Goal: Task Accomplishment & Management: Manage account settings

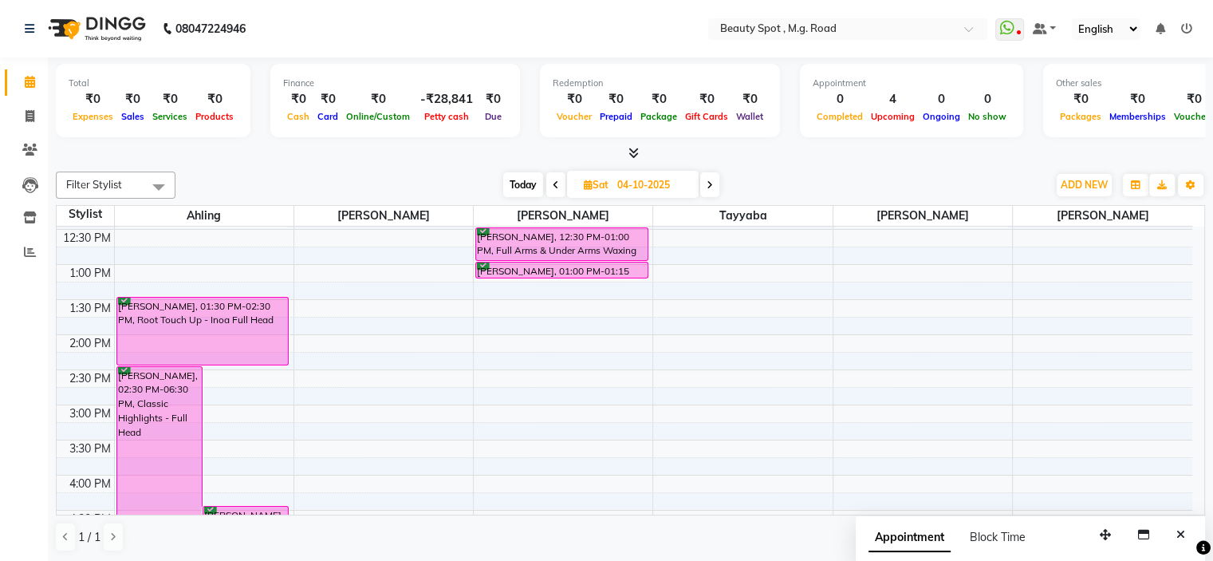
scroll to position [319, 0]
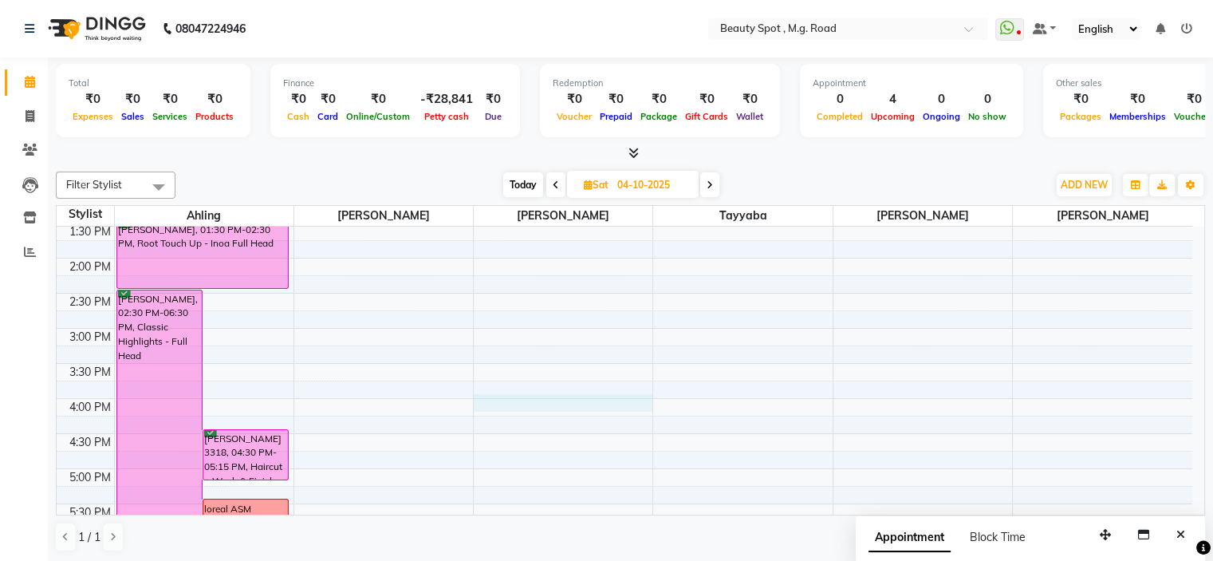
click at [552, 404] on div "9:00 AM 9:30 AM 10:00 AM 10:30 AM 11:00 AM 11:30 AM 12:00 PM 12:30 PM 1:00 PM 1…" at bounding box center [625, 292] width 1136 height 771
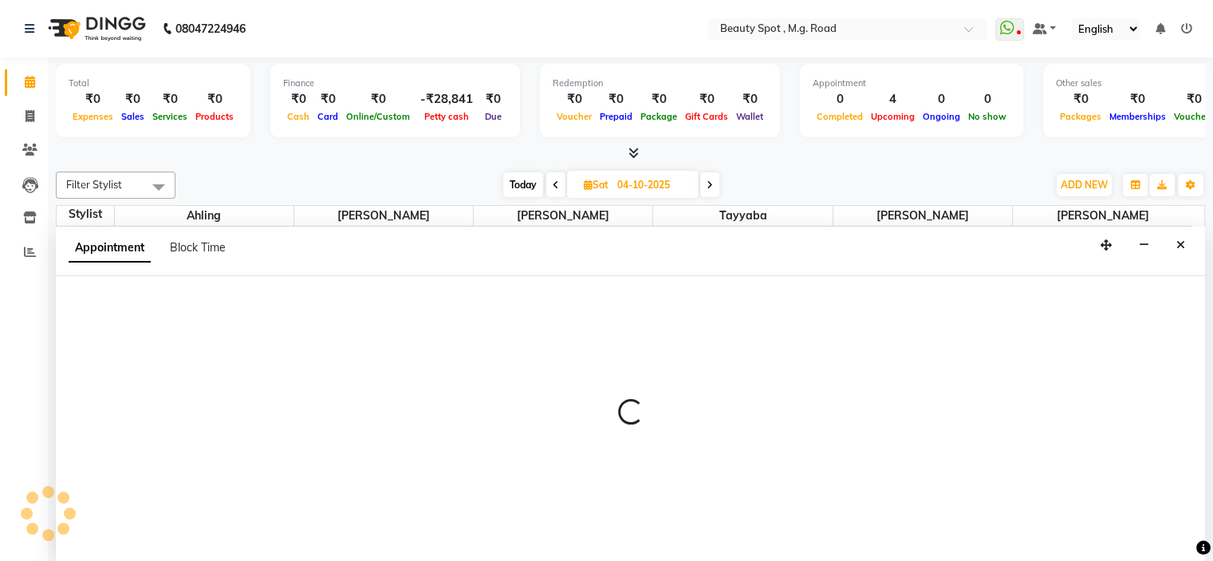
select select "70085"
select select "tentative"
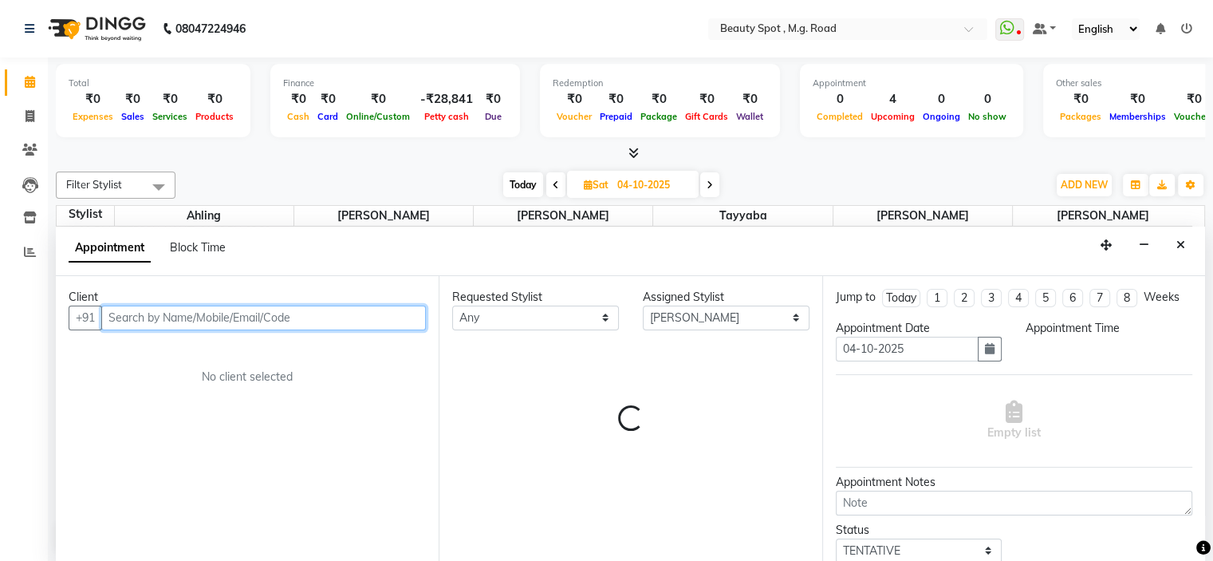
select select "960"
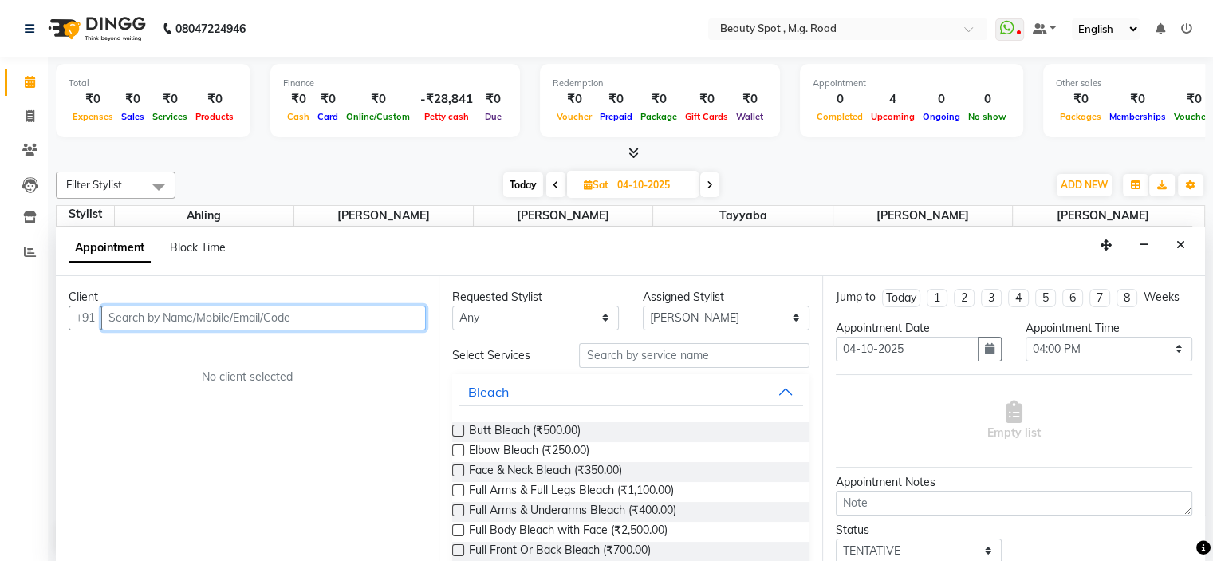
scroll to position [0, 0]
click at [377, 322] on input "text" at bounding box center [263, 317] width 325 height 25
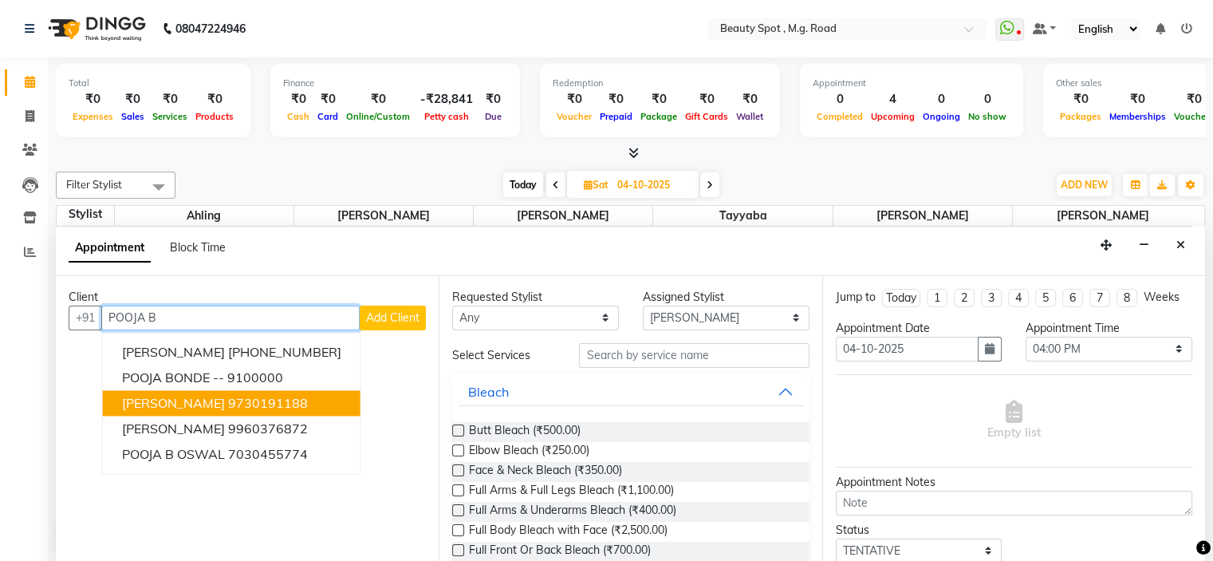
click at [192, 398] on span "[PERSON_NAME]" at bounding box center [173, 403] width 103 height 16
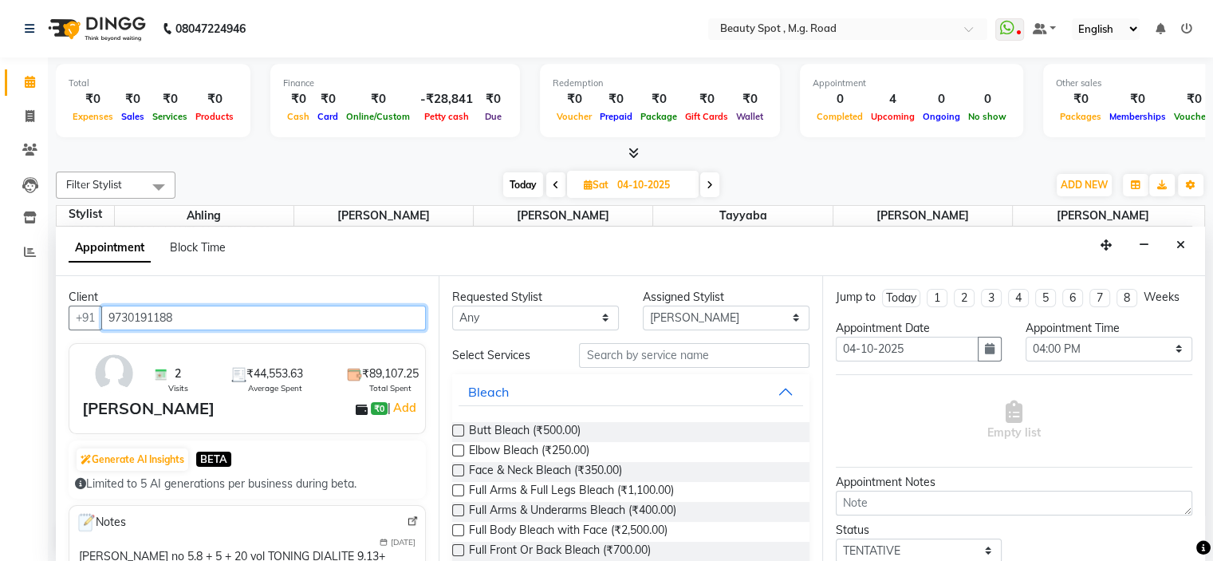
type input "9730191188"
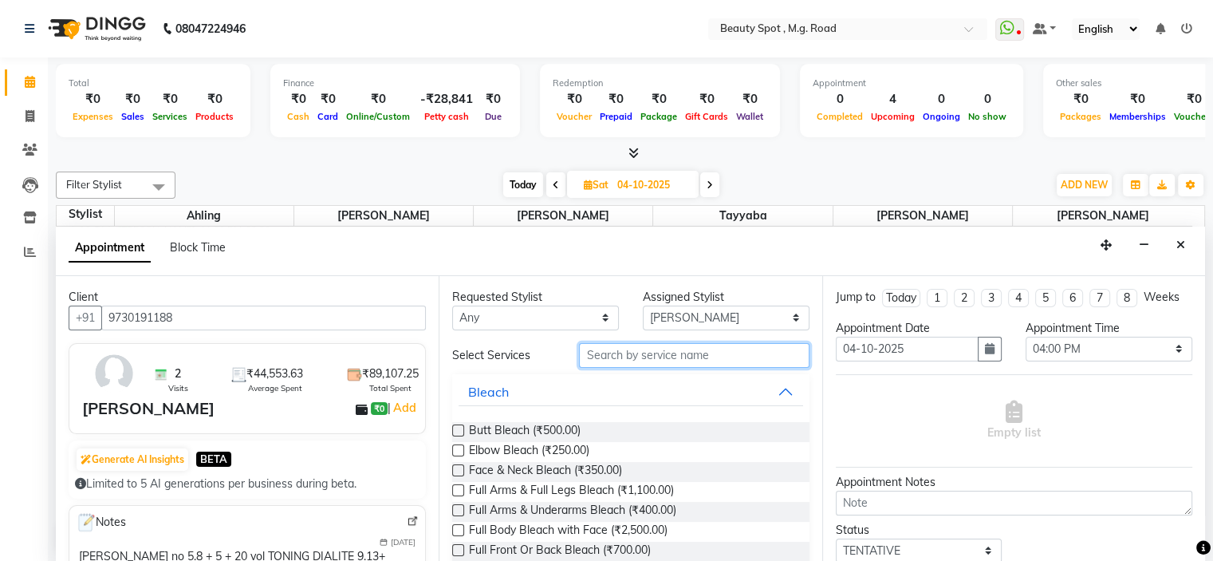
click at [730, 356] on input "text" at bounding box center [694, 355] width 230 height 25
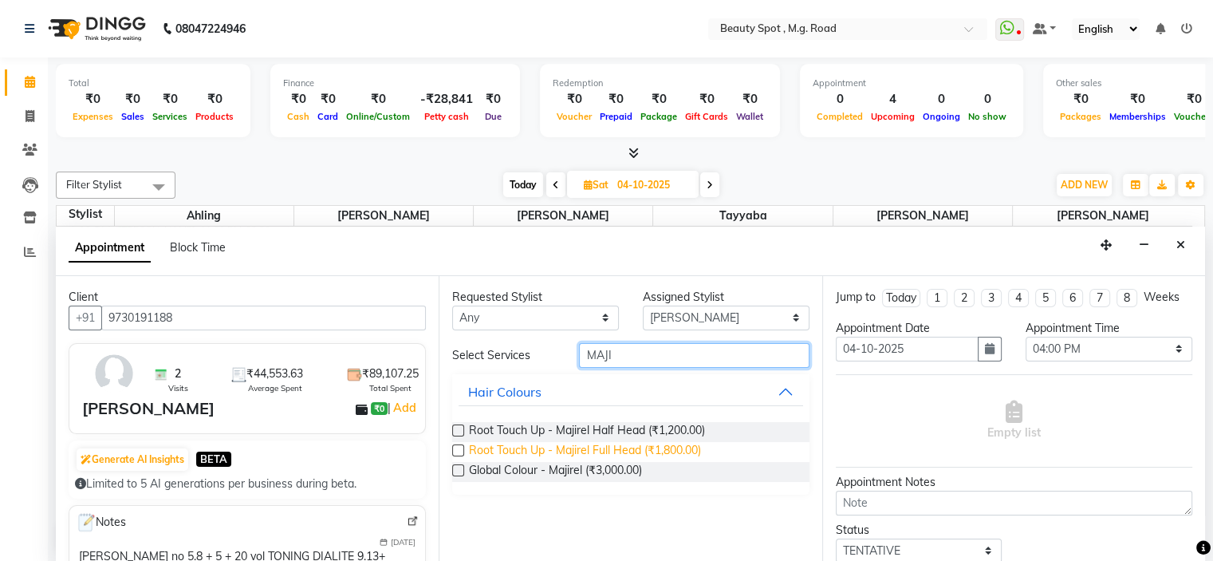
type input "MAJI"
click at [554, 449] on span "Root Touch Up - Majirel Full Head (₹1,800.00)" at bounding box center [585, 452] width 232 height 20
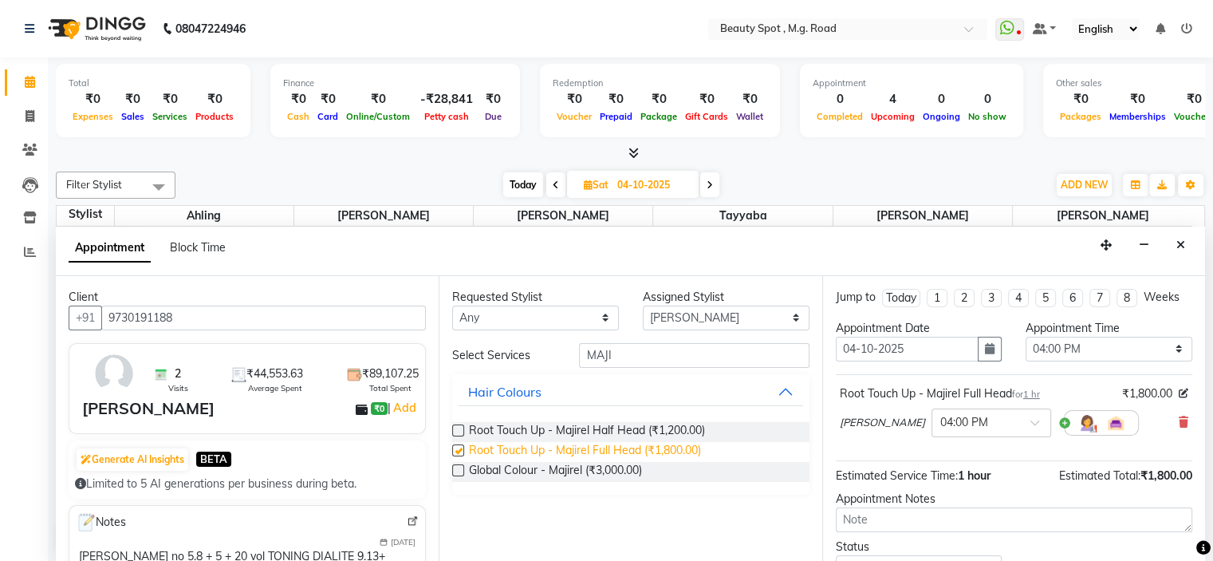
checkbox input "false"
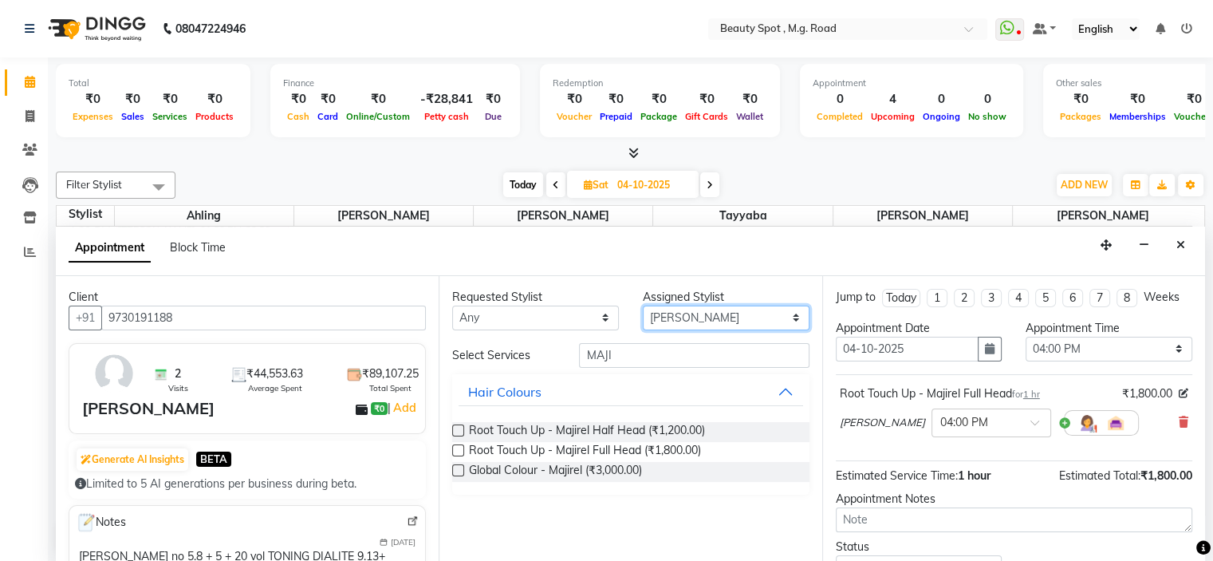
click at [734, 313] on select "Select [PERSON_NAME] [PERSON_NAME] [PERSON_NAME]" at bounding box center [726, 317] width 167 height 25
select select "63581"
click at [643, 305] on select "Select [PERSON_NAME] [PERSON_NAME] [PERSON_NAME]" at bounding box center [726, 317] width 167 height 25
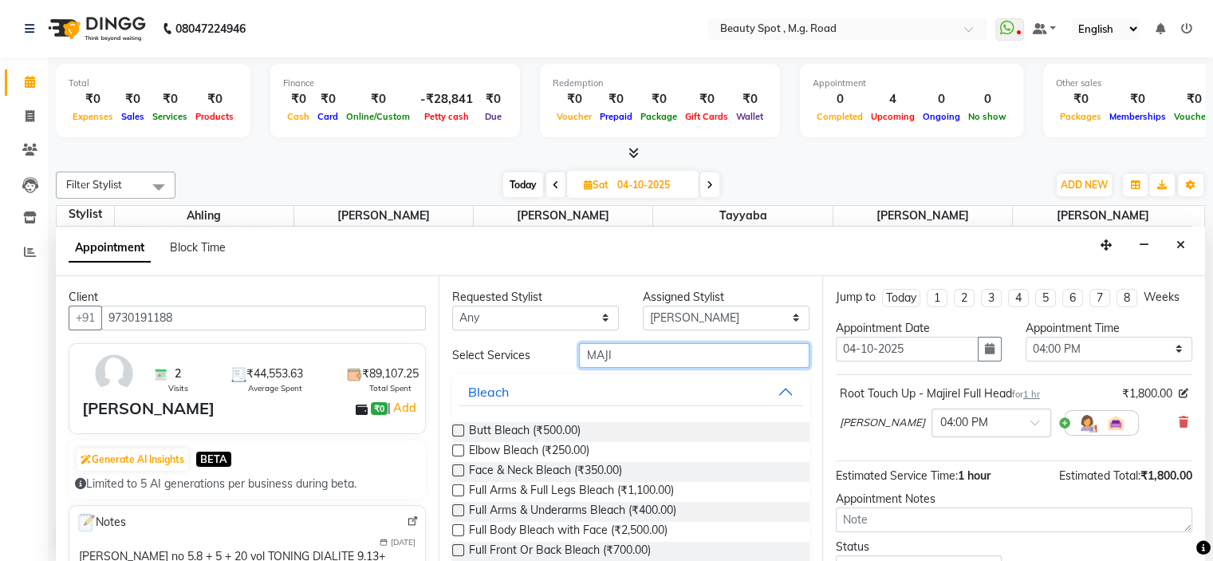
click at [619, 354] on input "MAJI" at bounding box center [694, 355] width 230 height 25
type input "M"
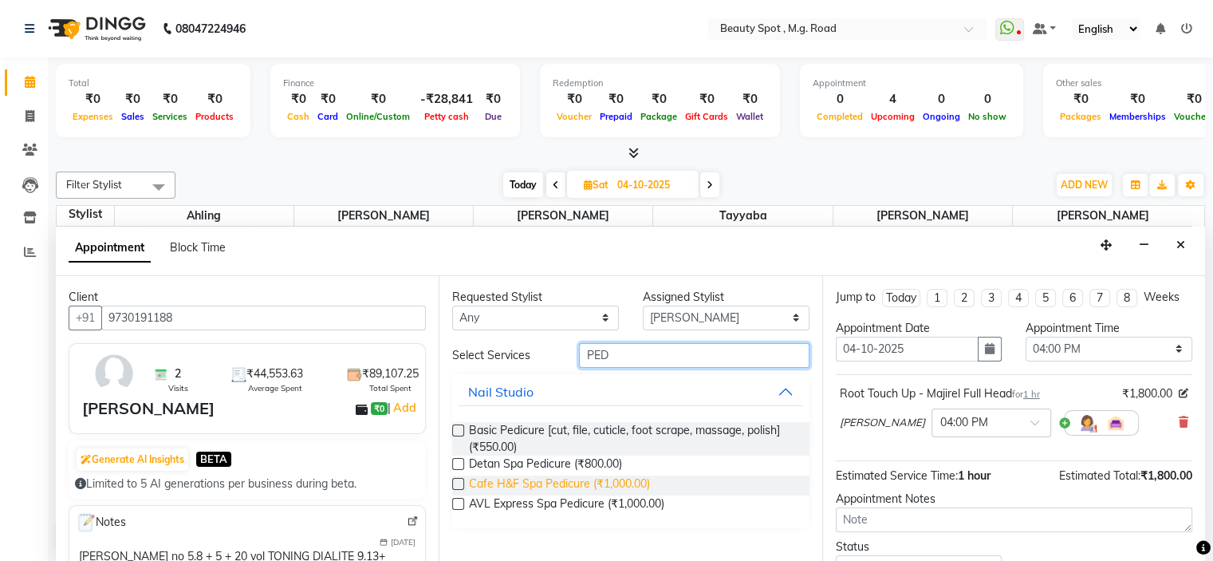
type input "PED"
click at [573, 482] on span "Cafe H&F Spa Pedicure (₹1,000.00)" at bounding box center [559, 485] width 181 height 20
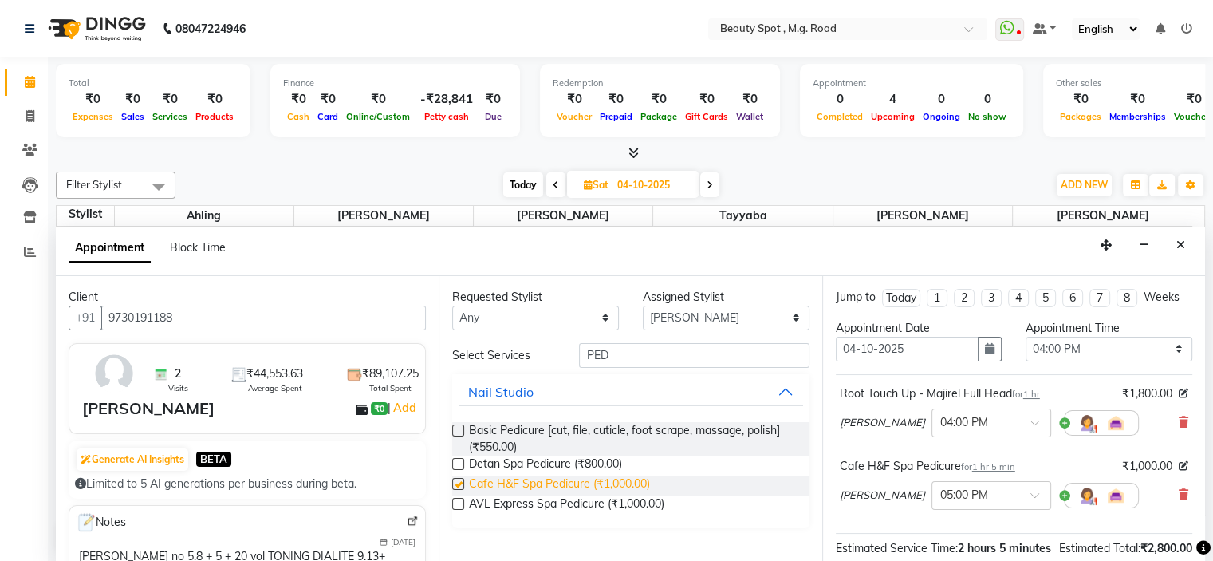
checkbox input "false"
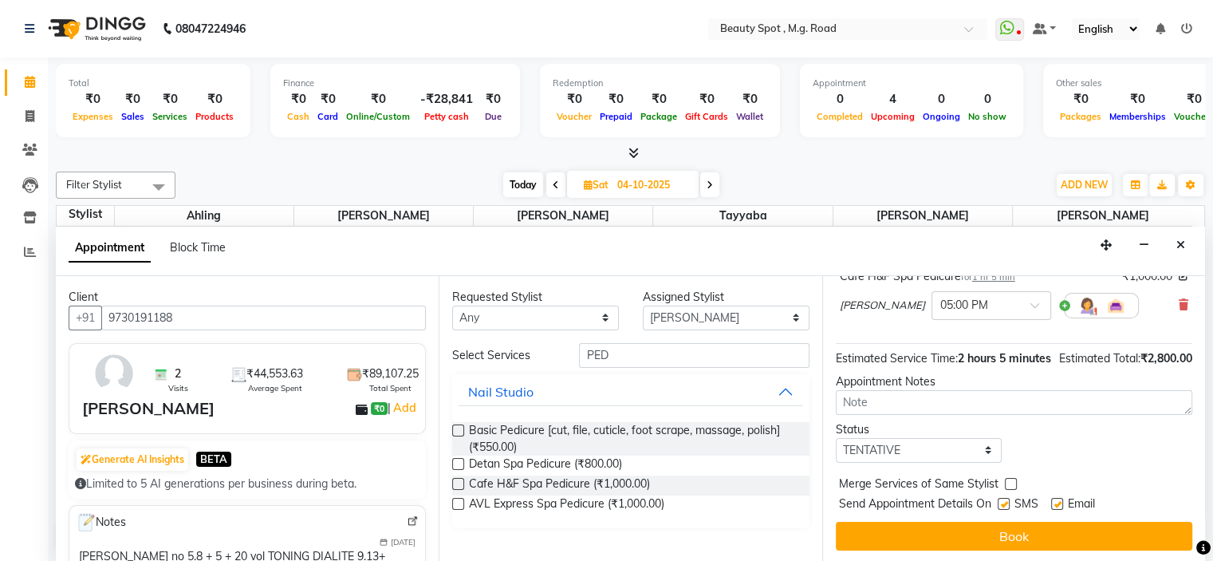
scroll to position [206, 0]
click at [878, 451] on select "Select TENTATIVE CONFIRM UPCOMING" at bounding box center [919, 450] width 167 height 25
select select "confirm booking"
click at [836, 438] on select "Select TENTATIVE CONFIRM UPCOMING" at bounding box center [919, 450] width 167 height 25
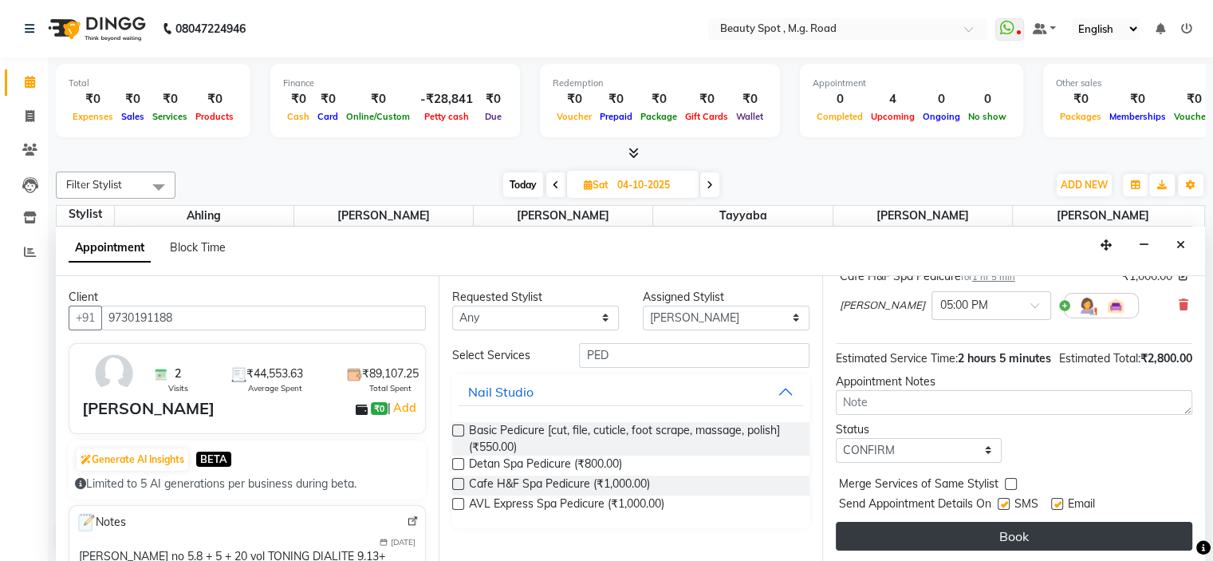
click at [1003, 533] on button "Book" at bounding box center [1014, 536] width 356 height 29
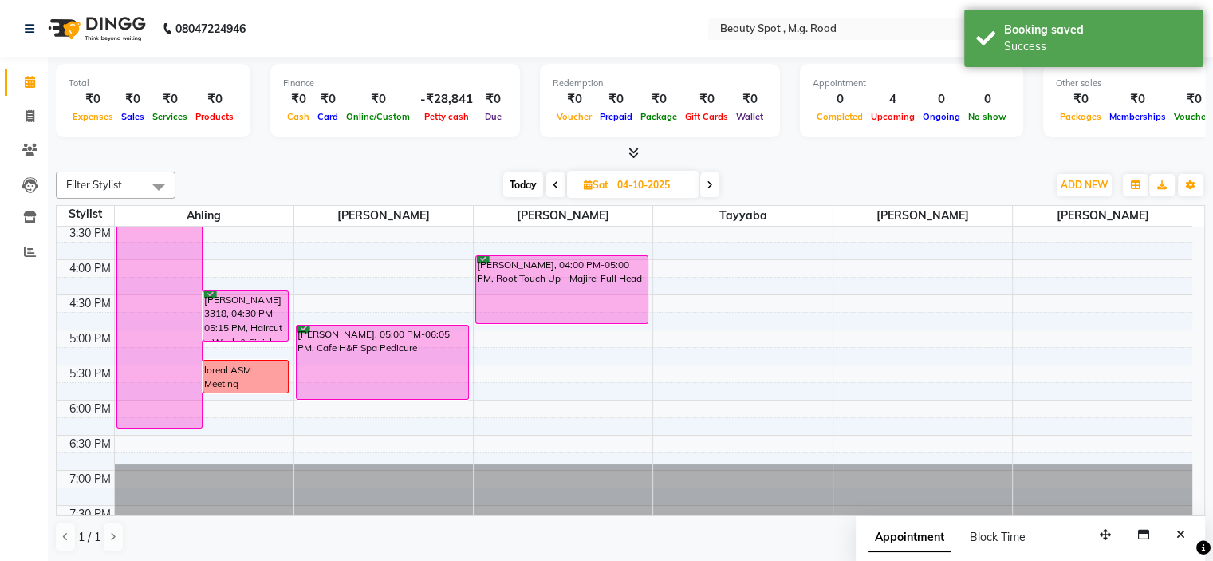
scroll to position [475, 0]
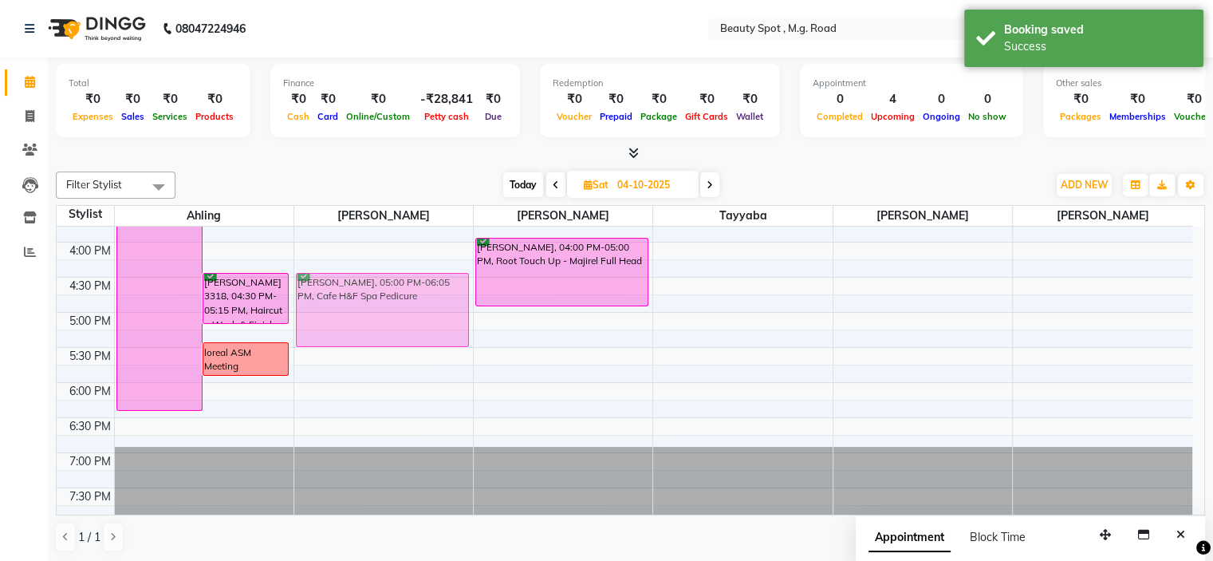
drag, startPoint x: 364, startPoint y: 306, endPoint x: 369, endPoint y: 280, distance: 26.9
click at [369, 280] on div "[PERSON_NAME], 05:00 PM-06:05 PM, Cafe H&F Spa Pedicure POOJA [PERSON_NAME], 05…" at bounding box center [383, 136] width 179 height 771
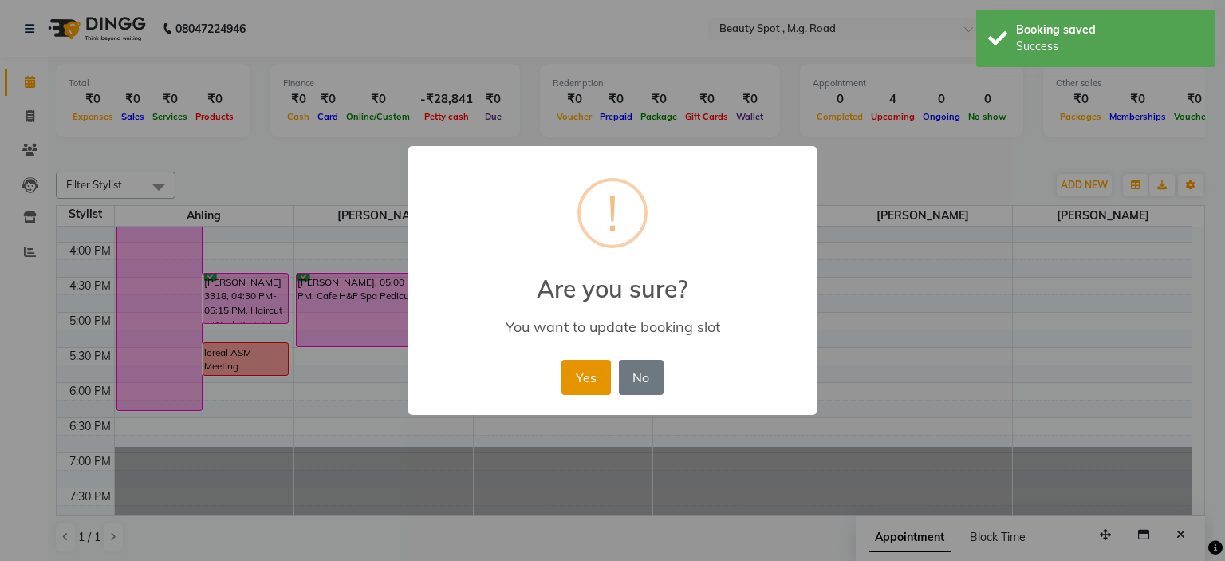
click at [585, 372] on button "Yes" at bounding box center [585, 377] width 49 height 35
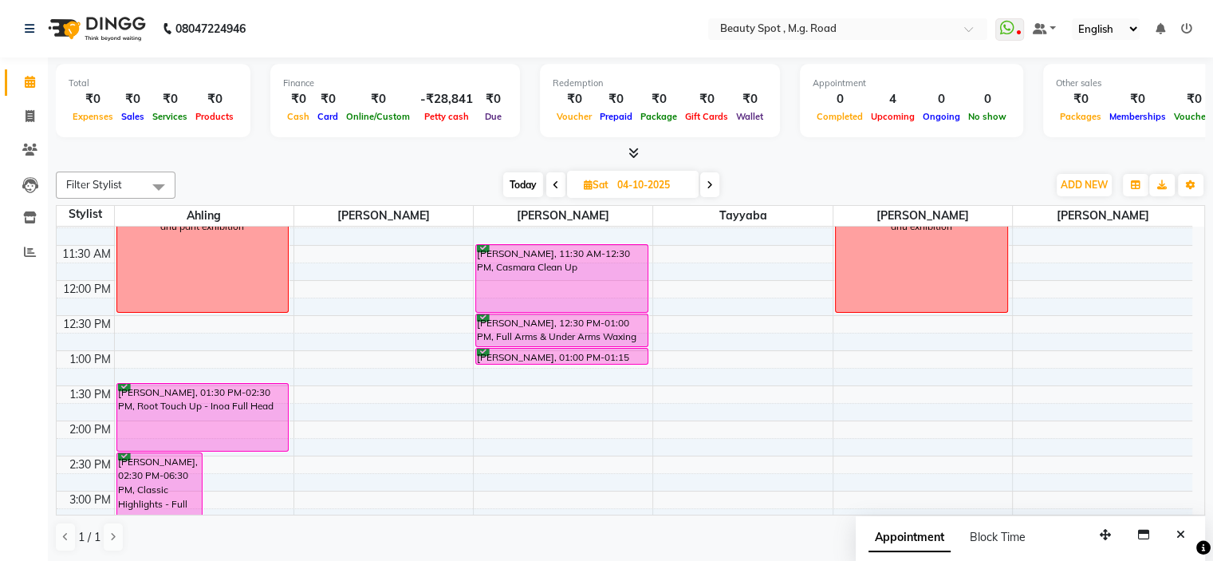
scroll to position [0, 0]
click at [785, 353] on div "9:00 AM 9:30 AM 10:00 AM 10:30 AM 11:00 AM 11:30 AM 12:00 PM 12:30 PM 1:00 PM 1…" at bounding box center [625, 455] width 1136 height 771
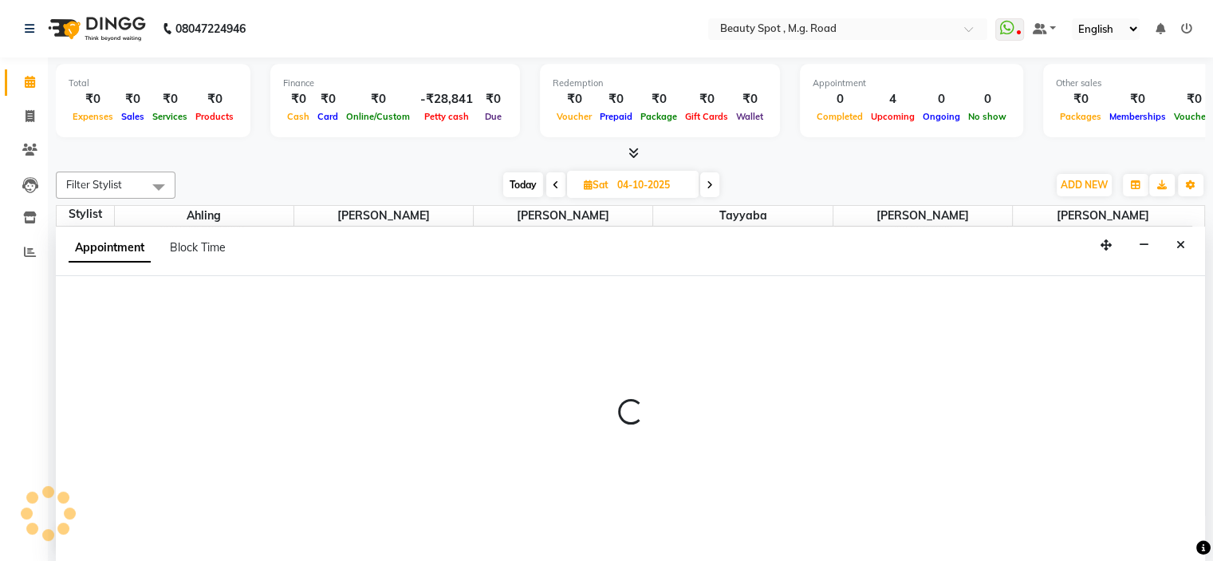
select select "70086"
select select "780"
select select "tentative"
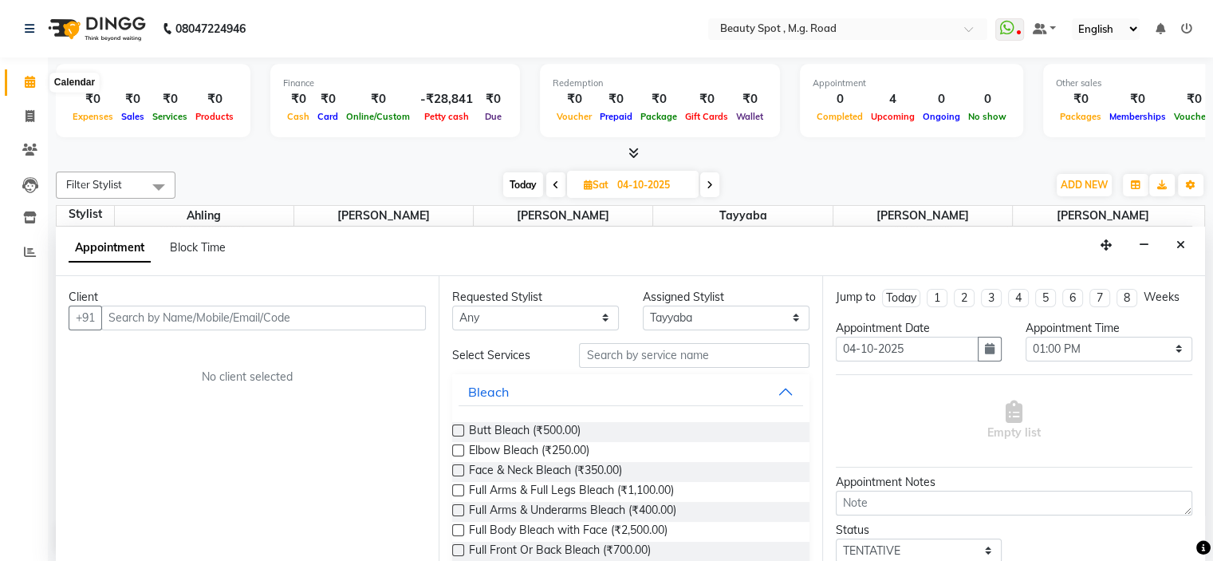
click at [33, 81] on icon at bounding box center [30, 82] width 10 height 12
click at [27, 82] on icon at bounding box center [30, 82] width 10 height 12
click at [27, 113] on icon at bounding box center [30, 116] width 9 height 12
select select "service"
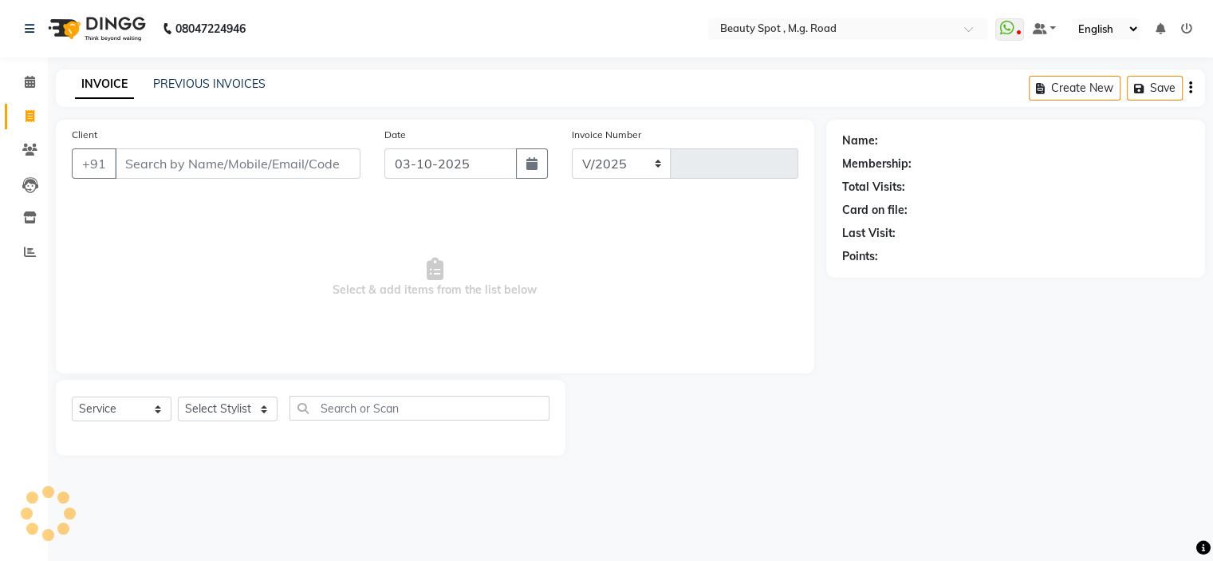
select select "7357"
type input "0810"
click at [30, 81] on icon at bounding box center [30, 82] width 10 height 12
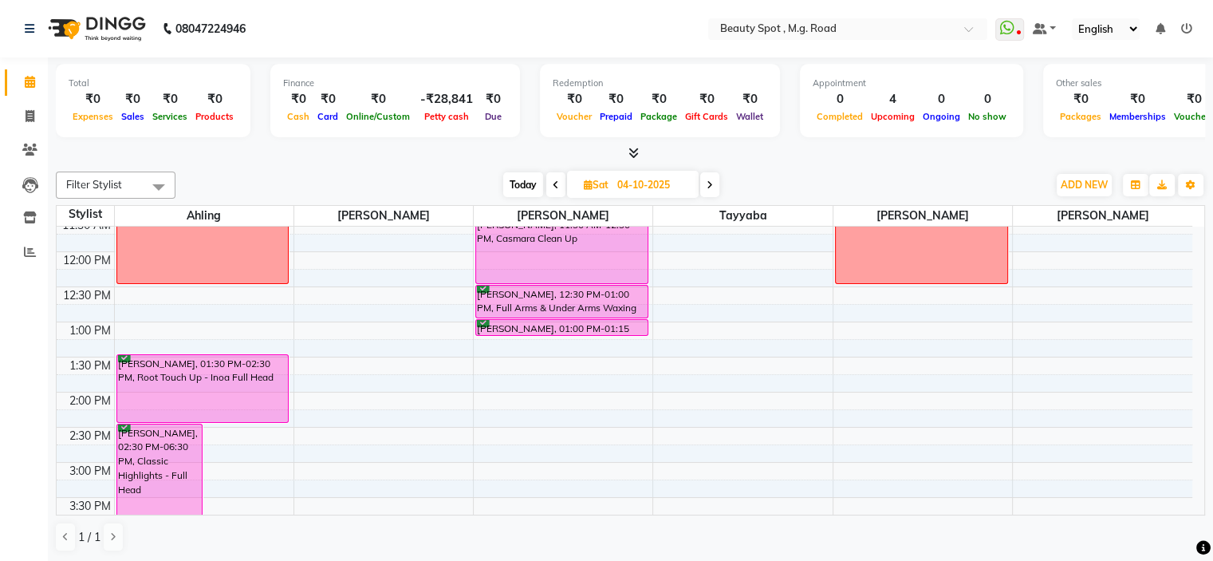
scroll to position [156, 0]
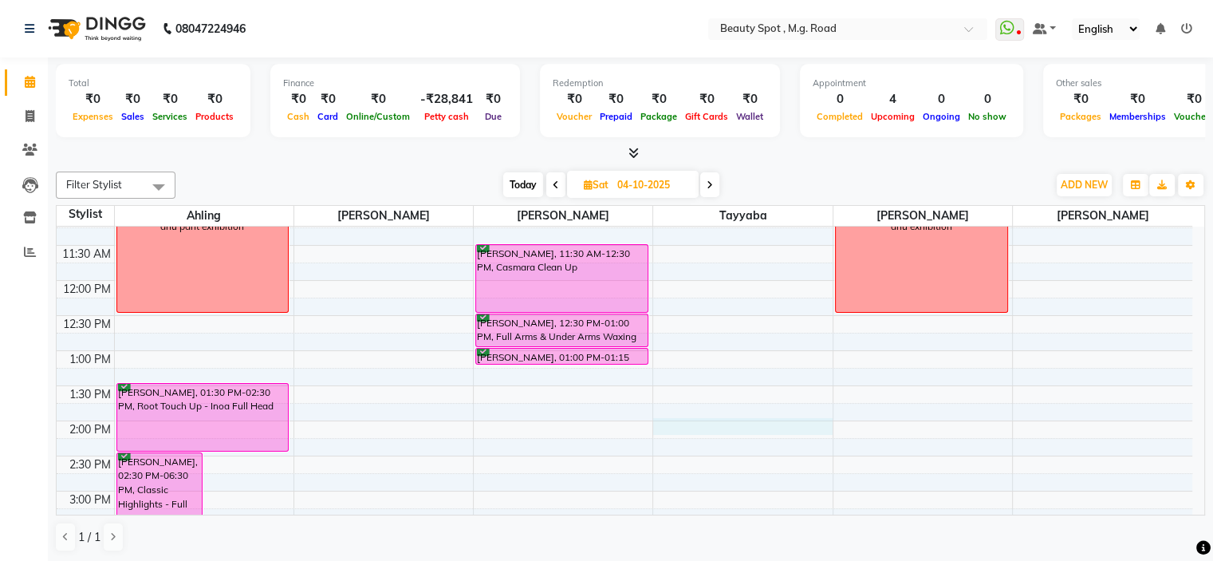
click at [722, 420] on div "9:00 AM 9:30 AM 10:00 AM 10:30 AM 11:00 AM 11:30 AM 12:00 PM 12:30 PM 1:00 PM 1…" at bounding box center [625, 455] width 1136 height 771
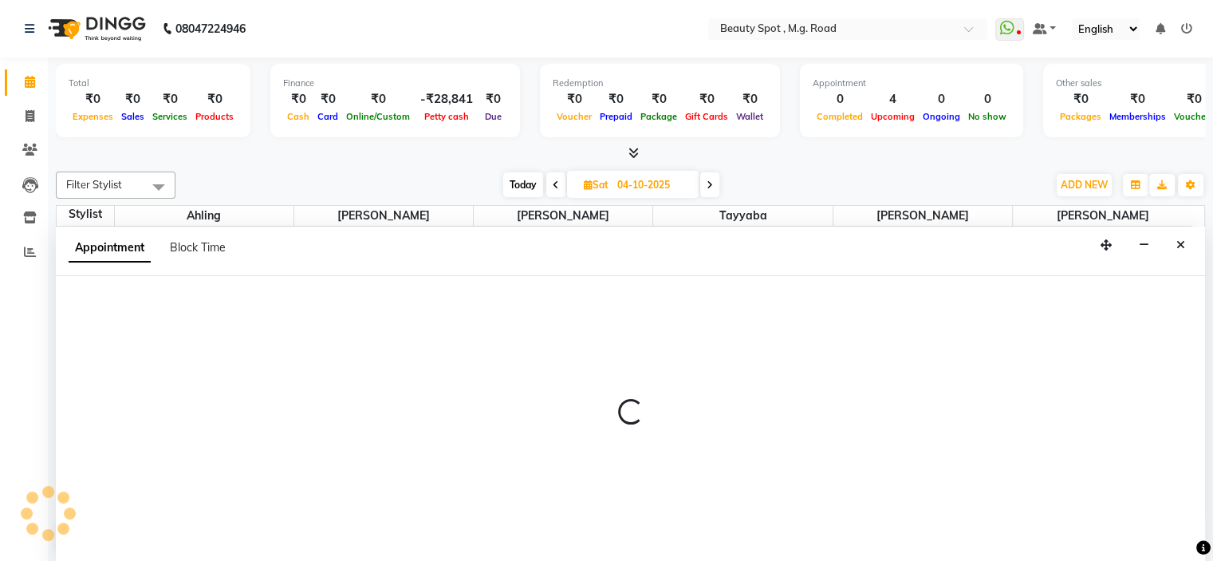
select select "70086"
select select "tentative"
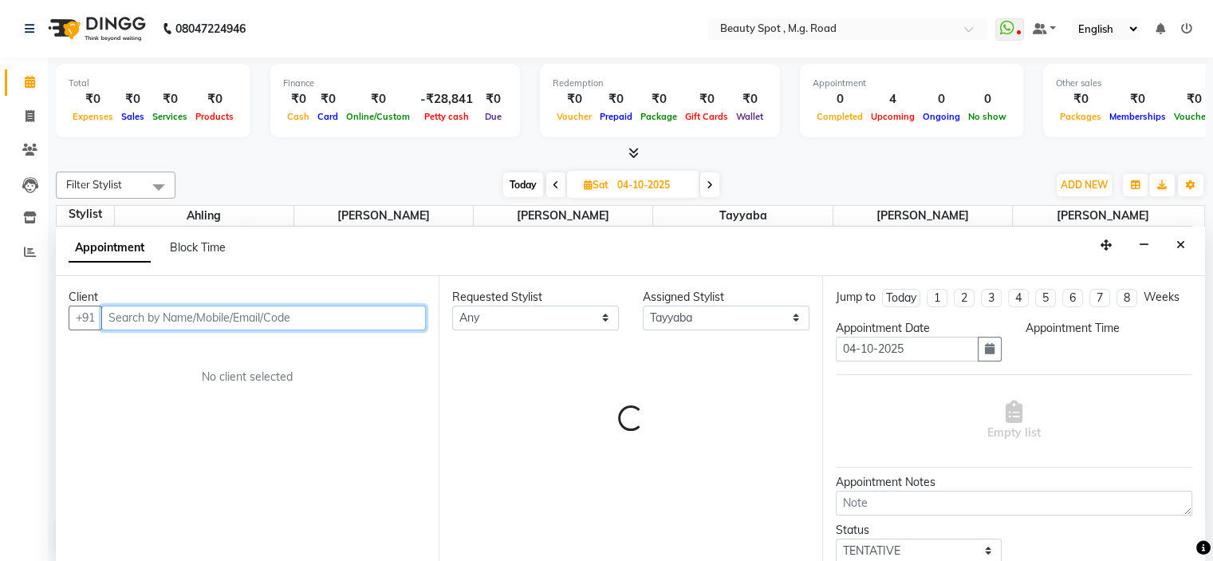
scroll to position [0, 0]
select select "840"
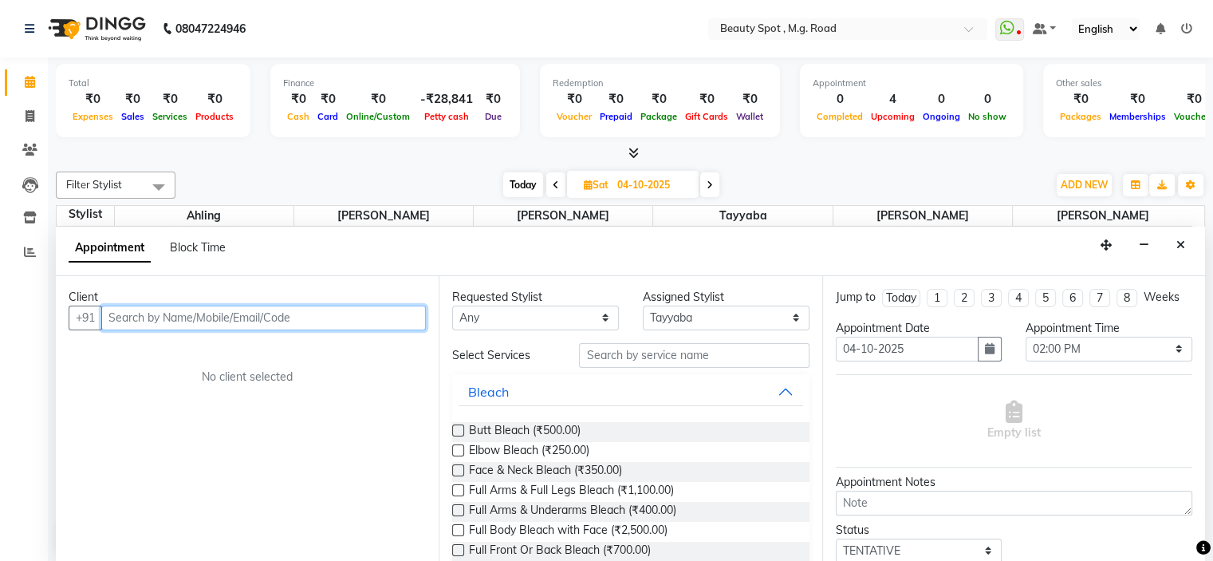
click at [171, 315] on input "text" at bounding box center [263, 317] width 325 height 25
type input "T"
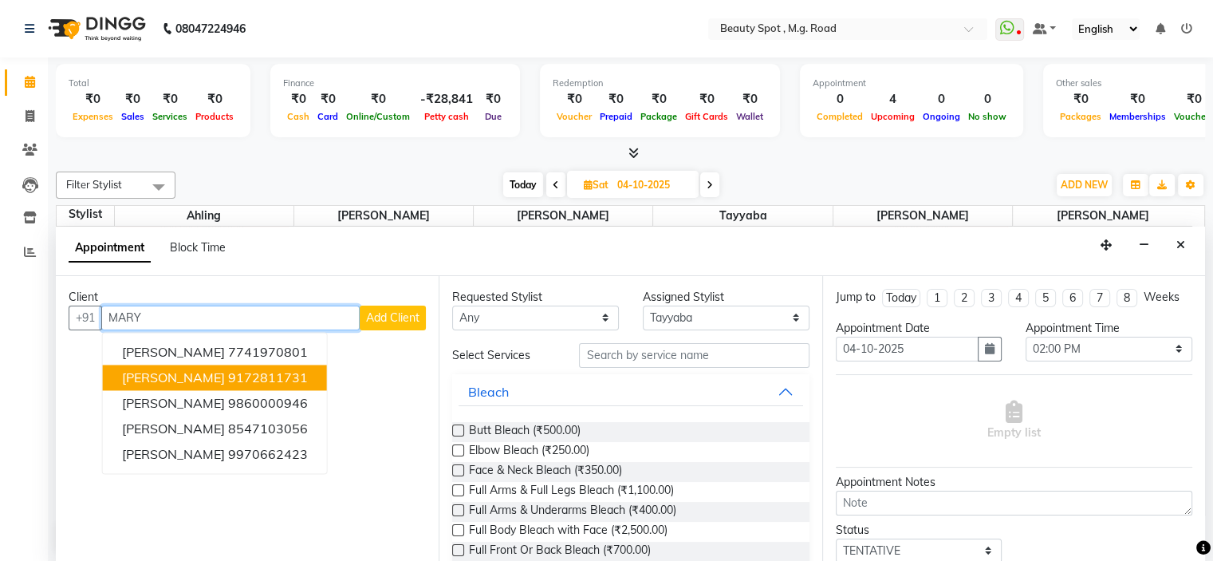
click at [221, 376] on span "[PERSON_NAME]" at bounding box center [173, 377] width 103 height 16
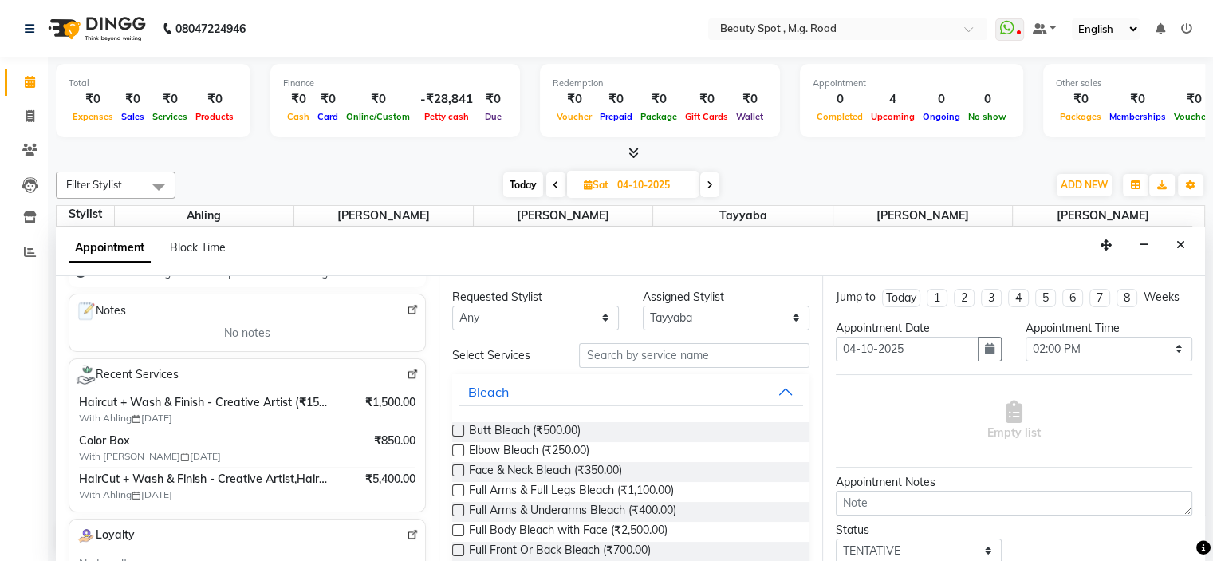
scroll to position [239, 0]
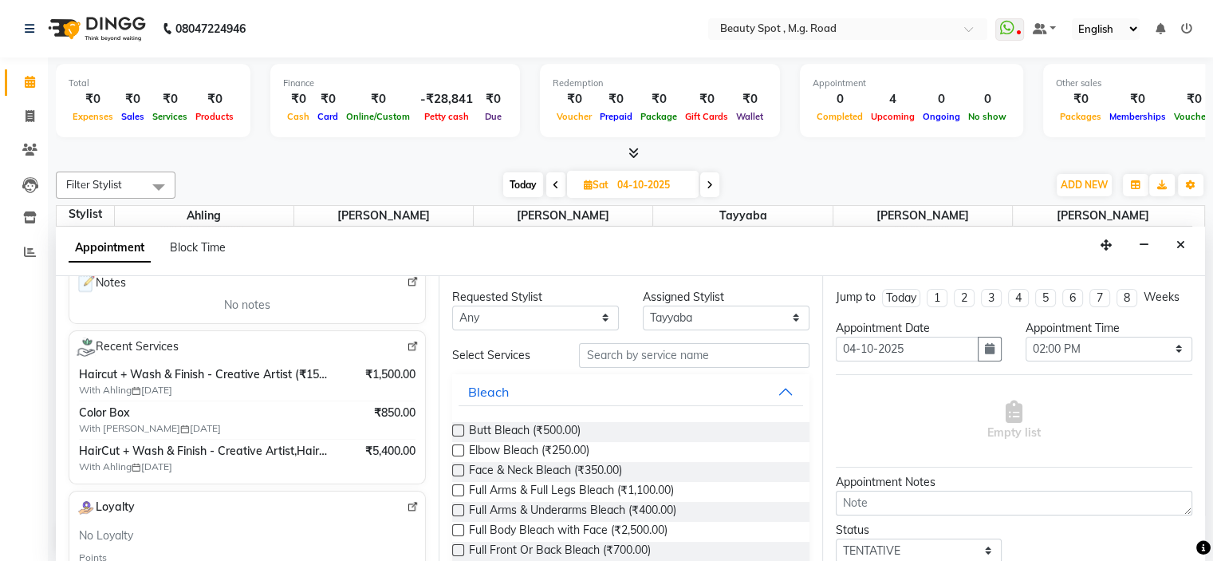
type input "9172811731"
click at [625, 353] on input "text" at bounding box center [694, 355] width 230 height 25
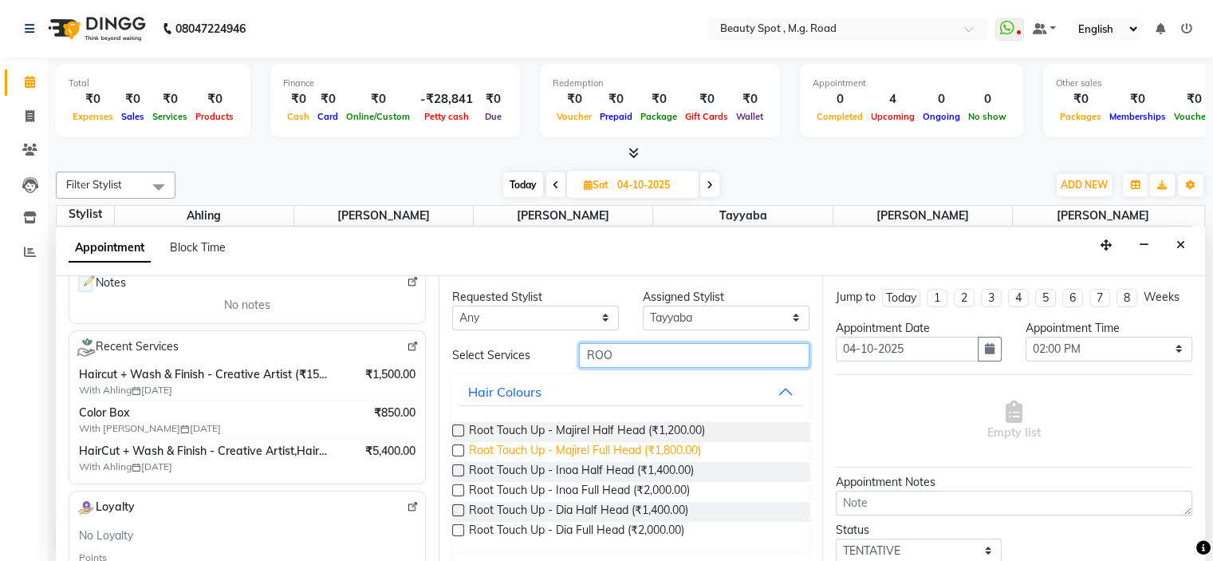
type input "ROO"
click at [620, 452] on span "Root Touch Up - Majirel Full Head (₹1,800.00)" at bounding box center [585, 452] width 232 height 20
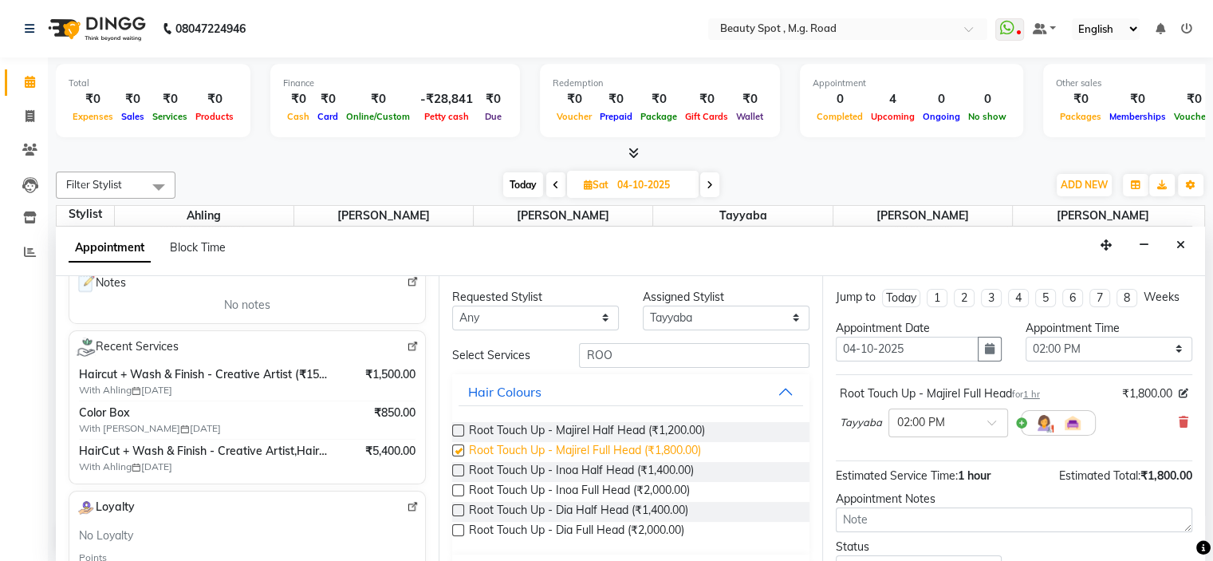
checkbox input "false"
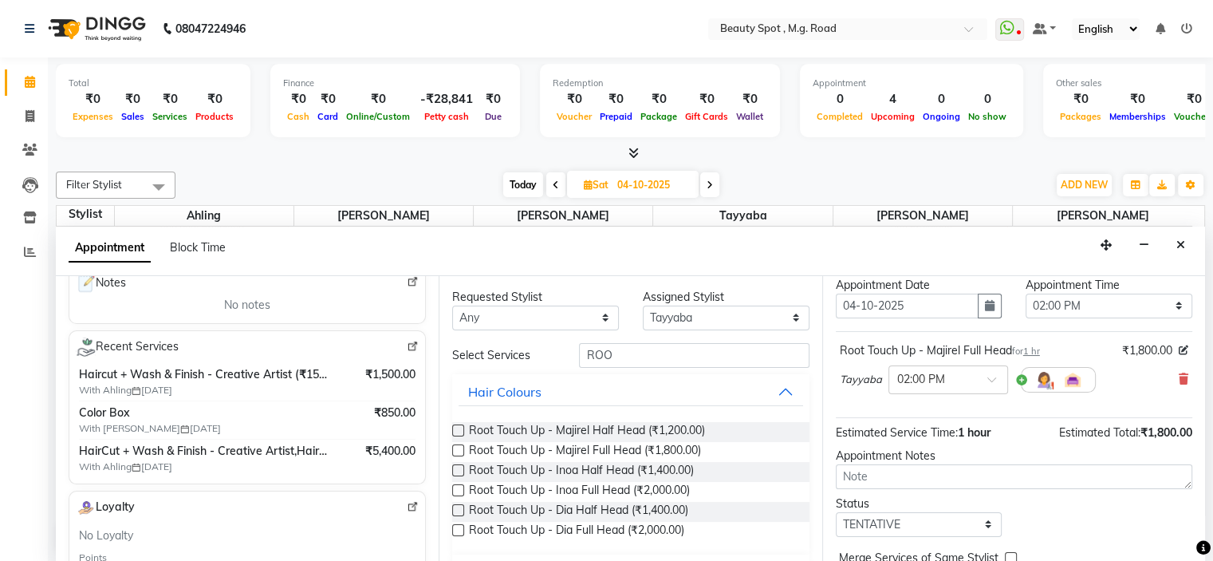
scroll to position [80, 0]
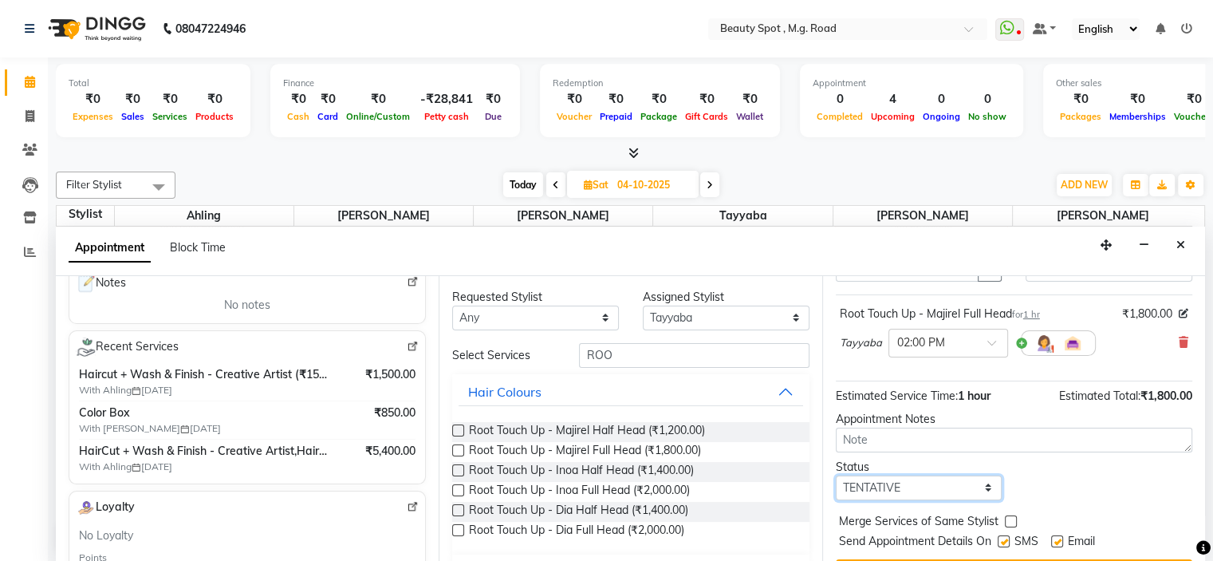
click at [910, 488] on select "Select TENTATIVE CONFIRM UPCOMING" at bounding box center [919, 487] width 167 height 25
select select "confirm booking"
click at [836, 475] on select "Select TENTATIVE CONFIRM UPCOMING" at bounding box center [919, 487] width 167 height 25
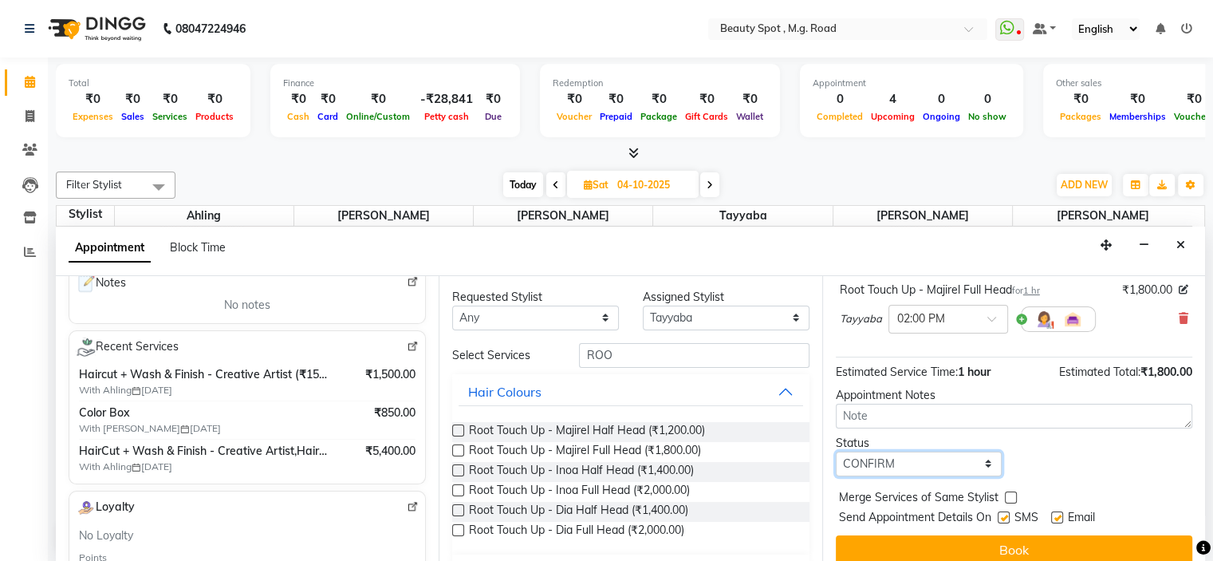
scroll to position [116, 0]
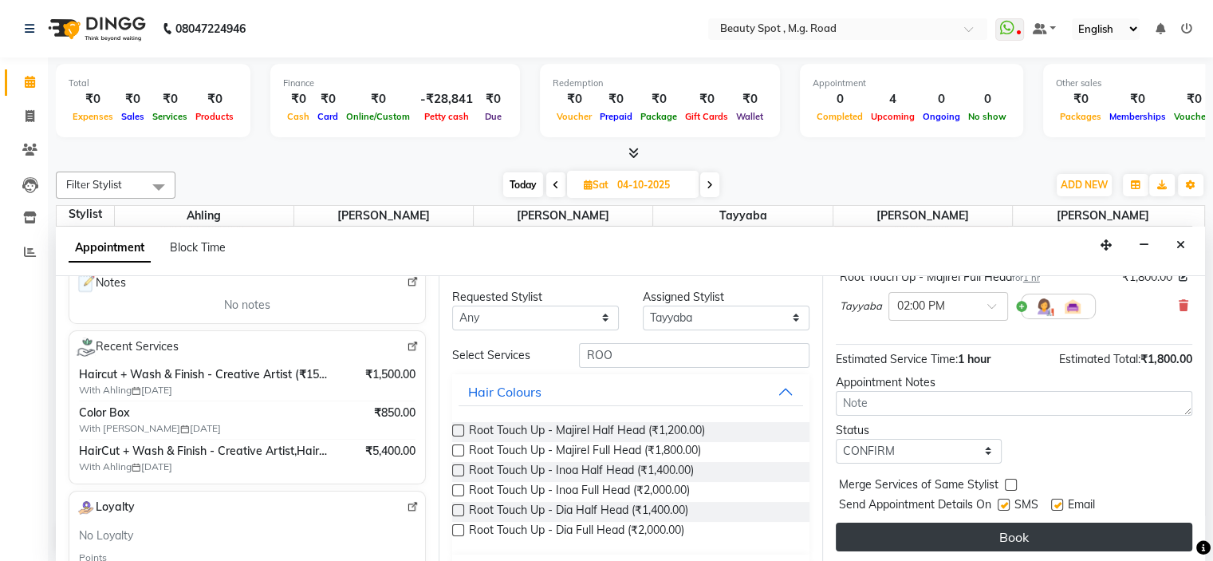
click at [907, 535] on button "Book" at bounding box center [1014, 536] width 356 height 29
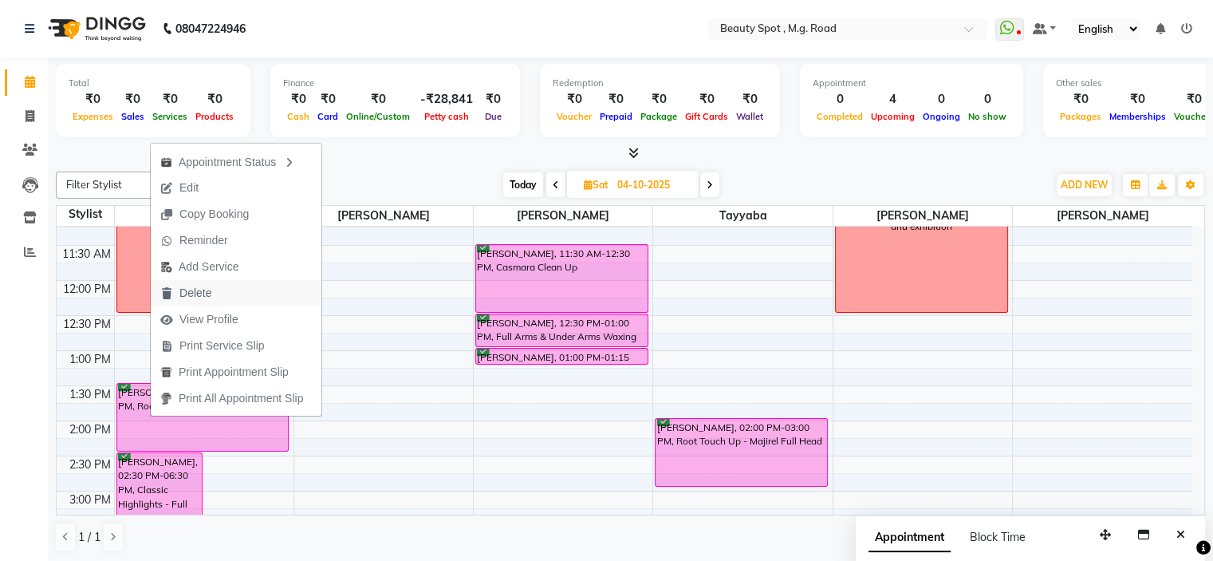
click at [188, 292] on span "Delete" at bounding box center [195, 293] width 32 height 17
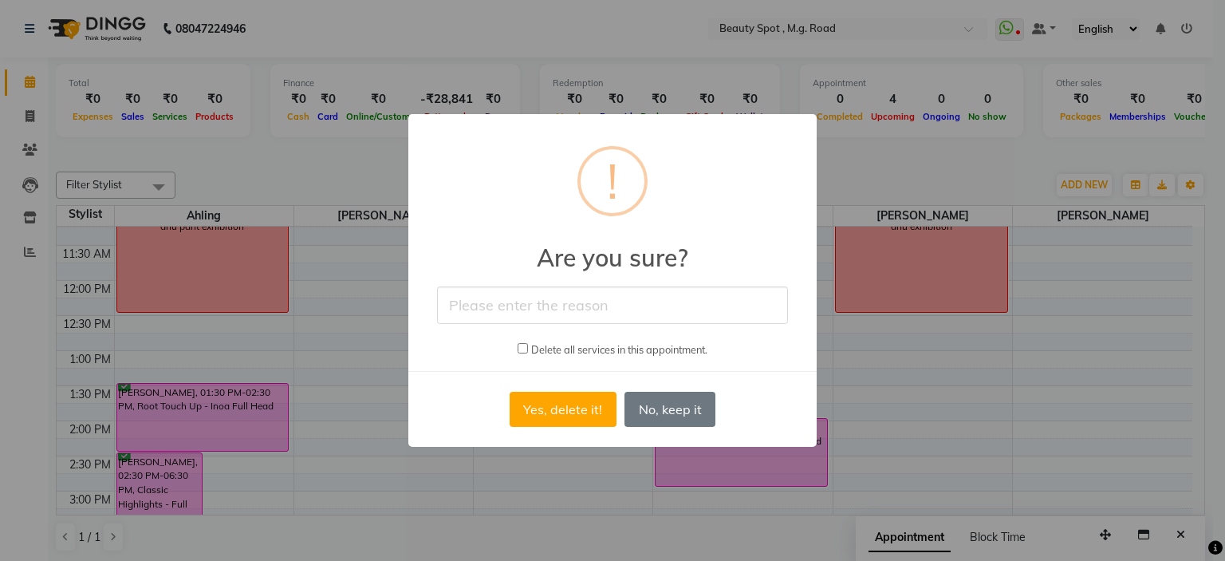
click at [481, 305] on input "text" at bounding box center [612, 304] width 351 height 37
type input "CANCELLED"
click at [540, 414] on button "Yes, delete it!" at bounding box center [563, 409] width 107 height 35
click at [540, 414] on div "× ! Are you sure? CANCELLED Delete all services in this appointment. Yes, delet…" at bounding box center [612, 280] width 408 height 333
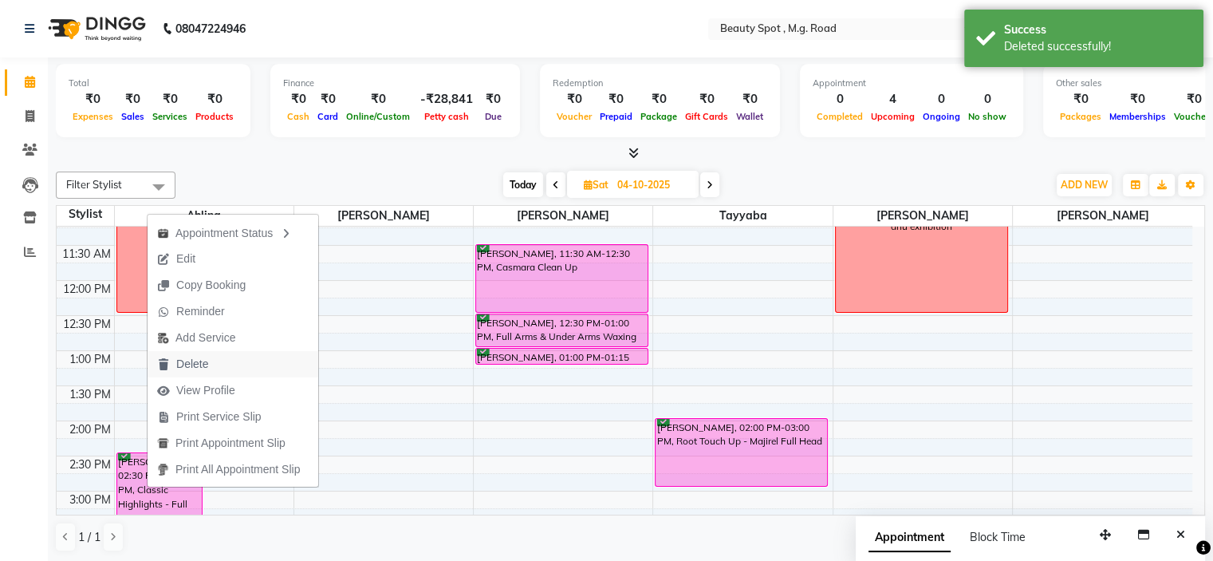
click at [197, 365] on span "Delete" at bounding box center [192, 364] width 32 height 17
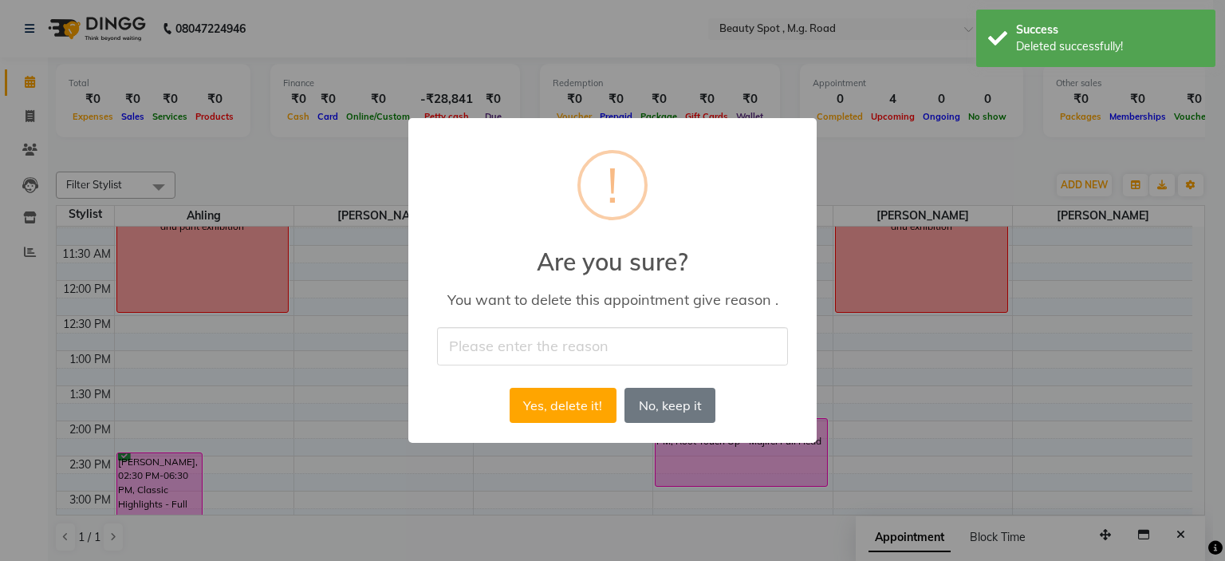
click at [456, 350] on input "text" at bounding box center [612, 345] width 351 height 37
type input "CANCELLED"
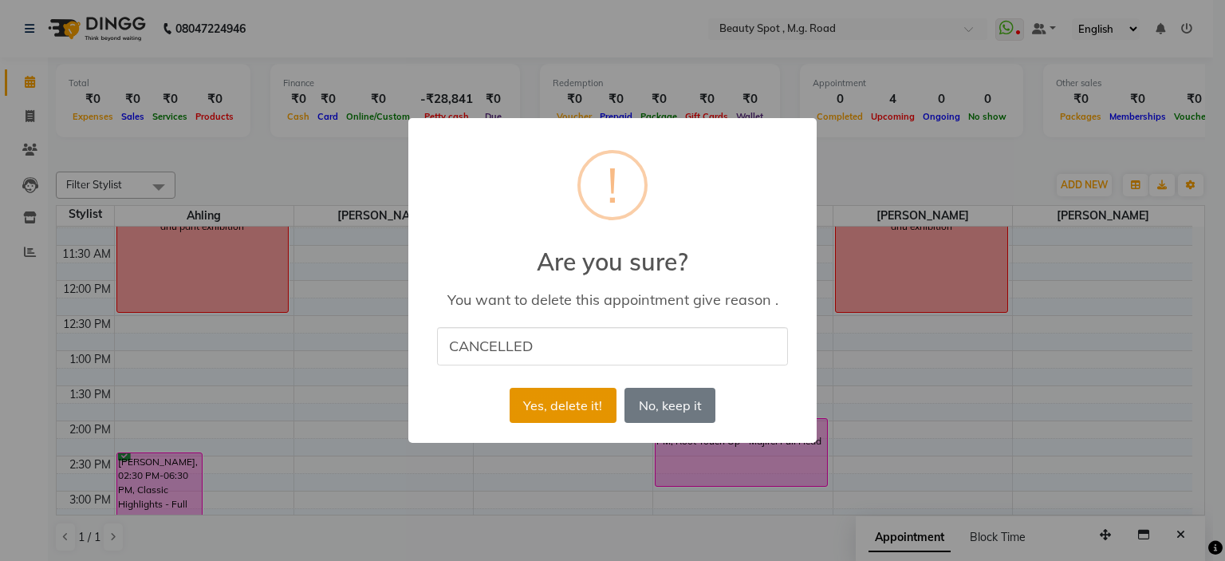
click at [522, 411] on button "Yes, delete it!" at bounding box center [563, 405] width 107 height 35
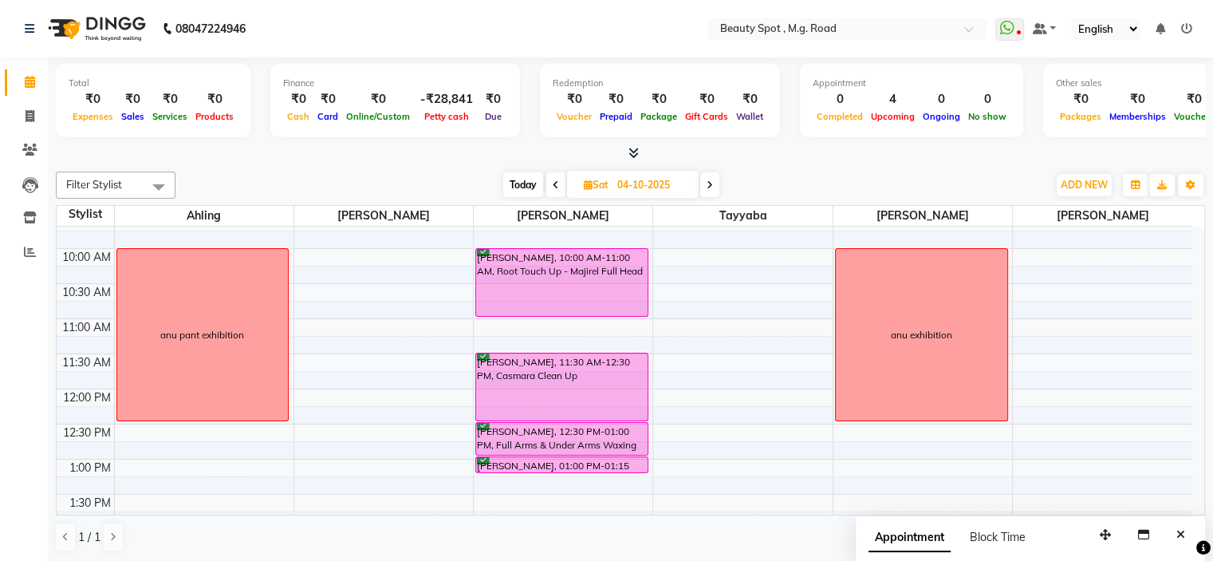
scroll to position [0, 0]
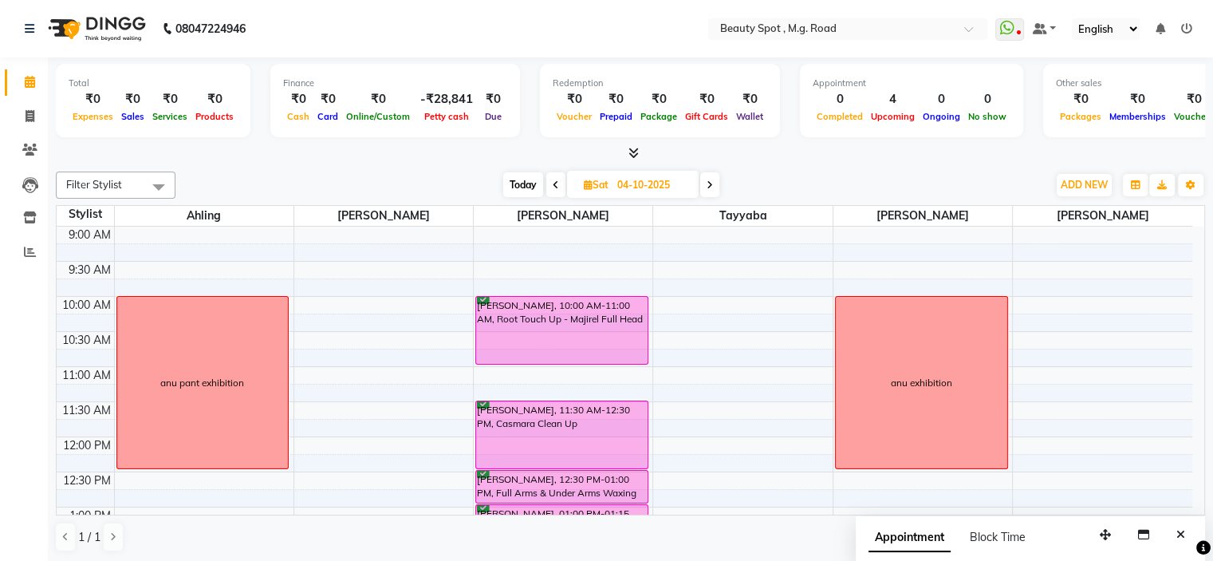
click at [519, 183] on span "Today" at bounding box center [523, 184] width 40 height 25
type input "03-10-2025"
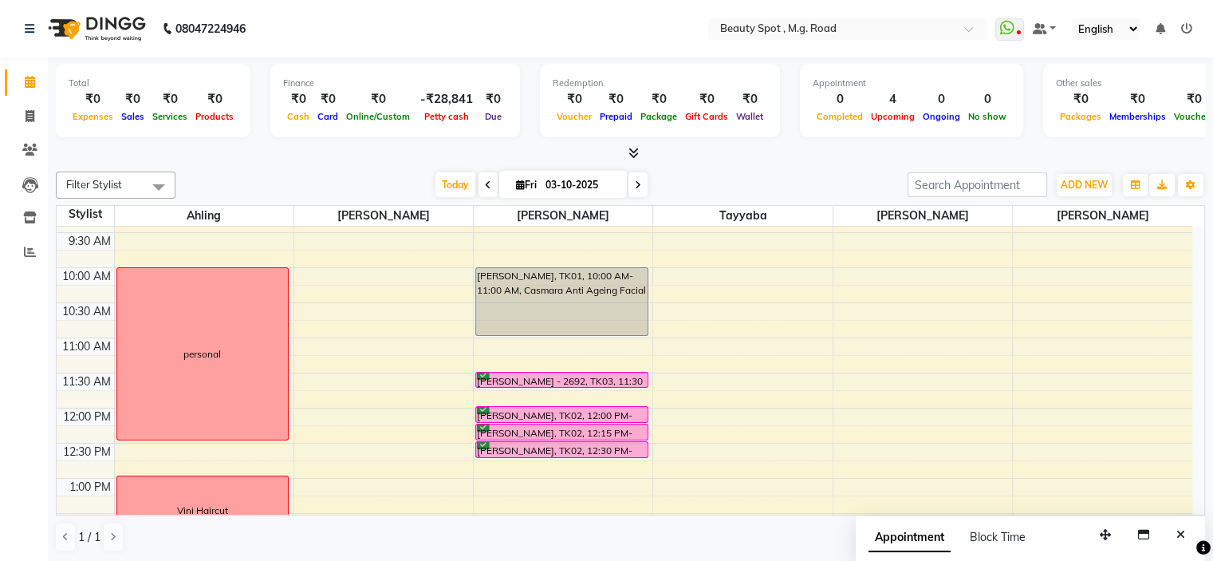
scroll to position [268, 0]
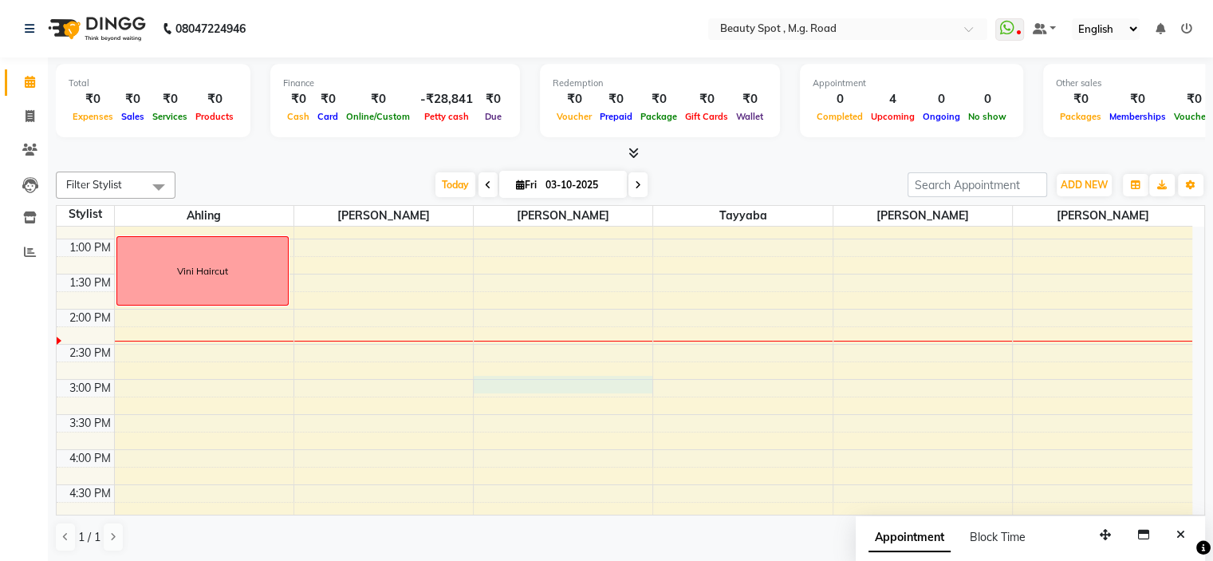
click at [529, 375] on div "9:00 AM 9:30 AM 10:00 AM 10:30 AM 11:00 AM 11:30 AM 12:00 PM 12:30 PM 1:00 PM 1…" at bounding box center [625, 344] width 1136 height 771
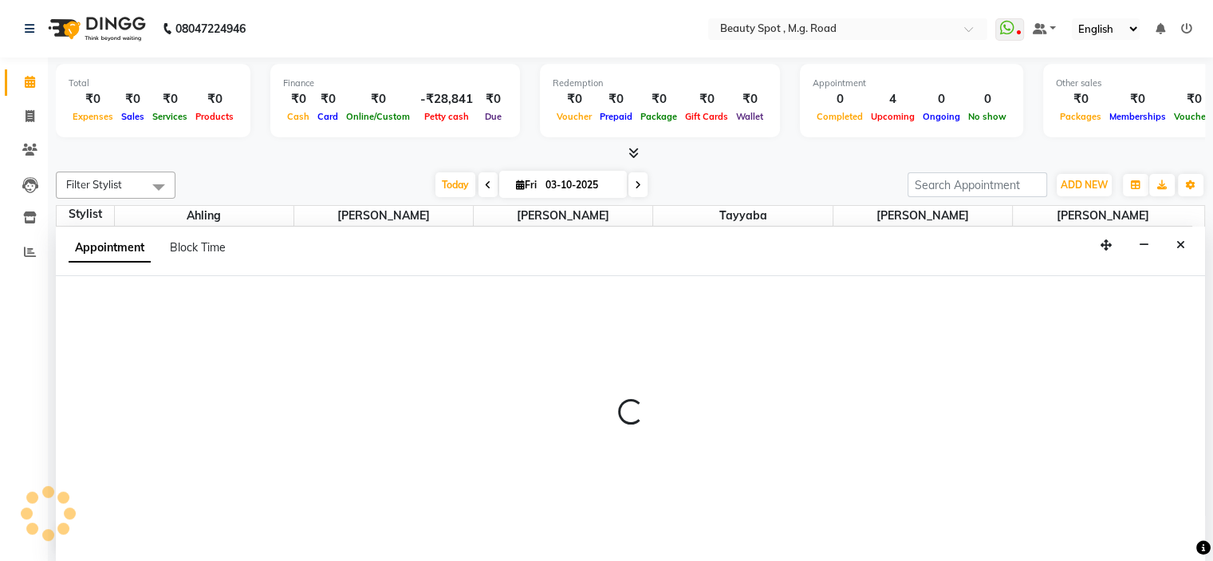
select select "70085"
select select "tentative"
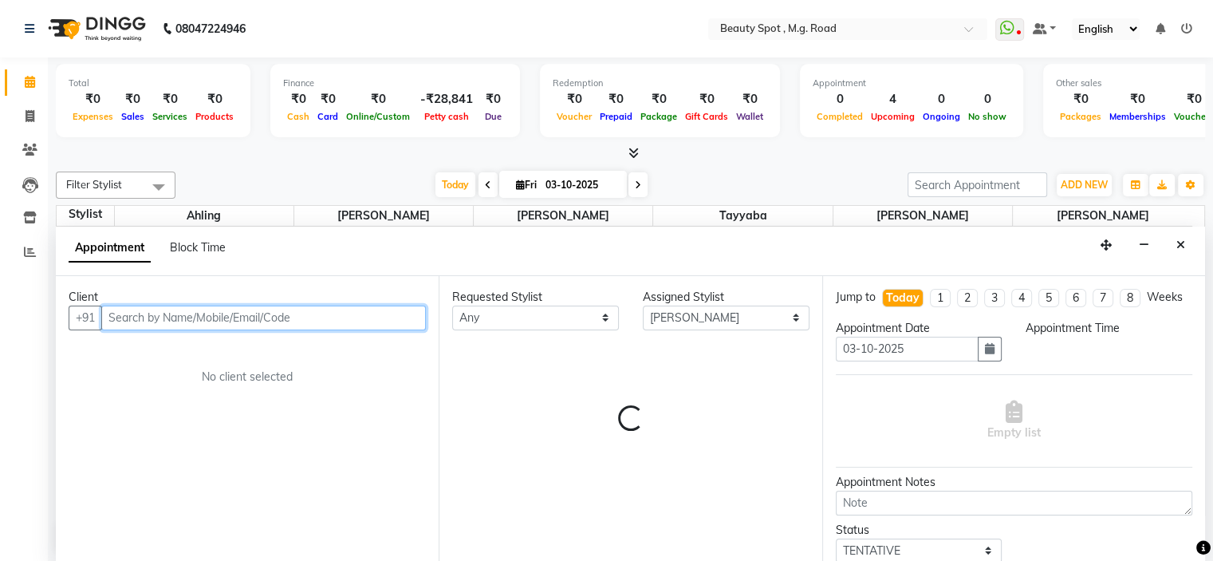
select select "900"
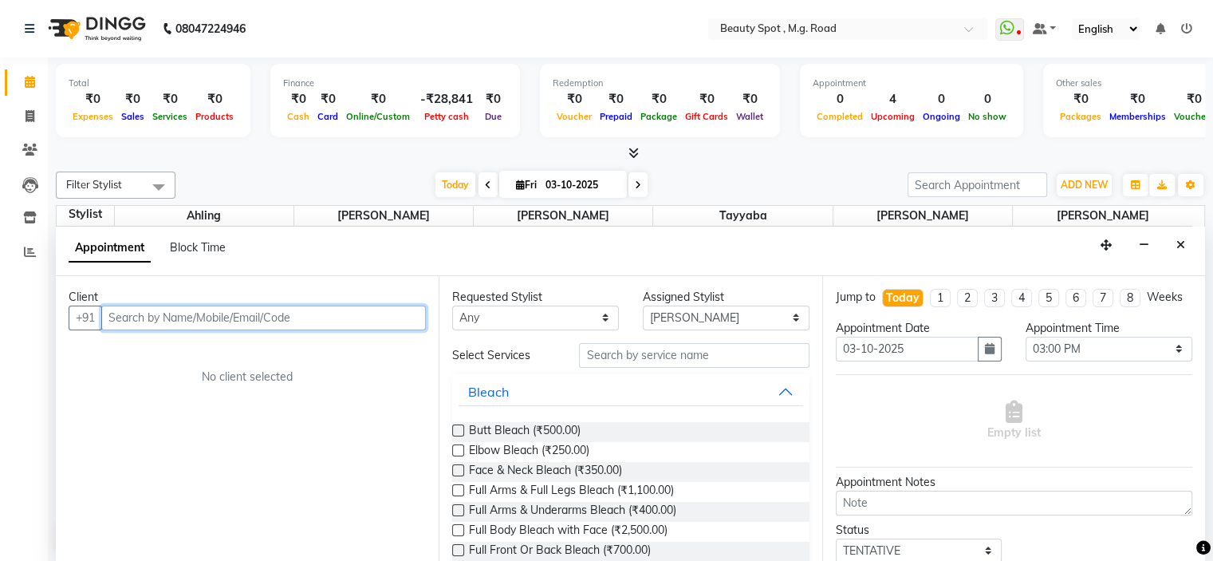
click at [157, 316] on input "text" at bounding box center [263, 317] width 325 height 25
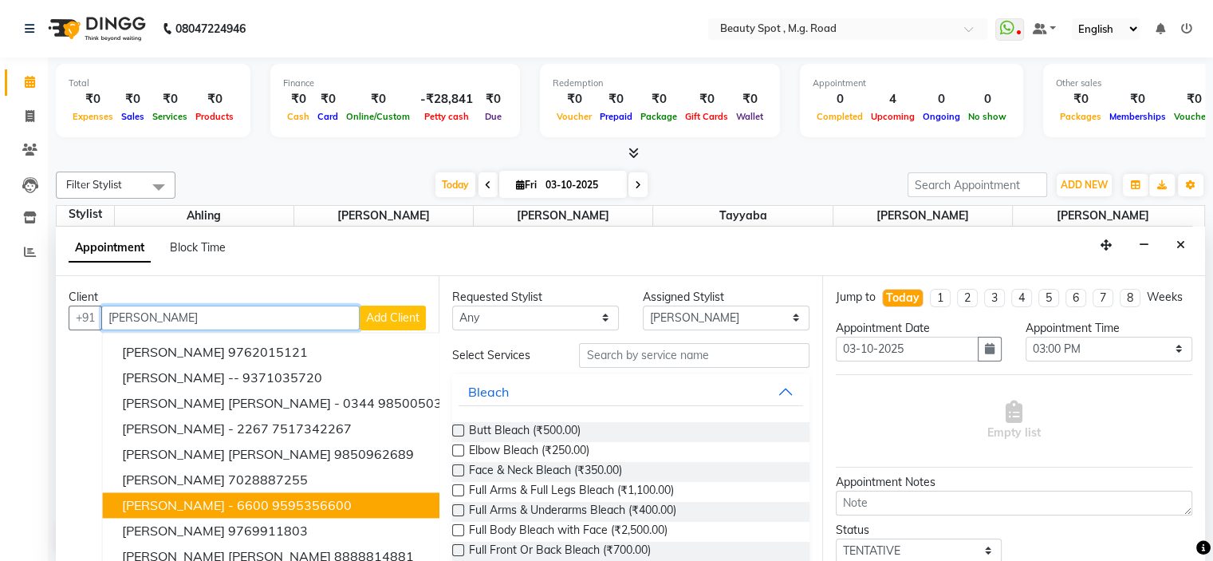
click at [176, 500] on span "[PERSON_NAME] - 6600" at bounding box center [195, 505] width 147 height 16
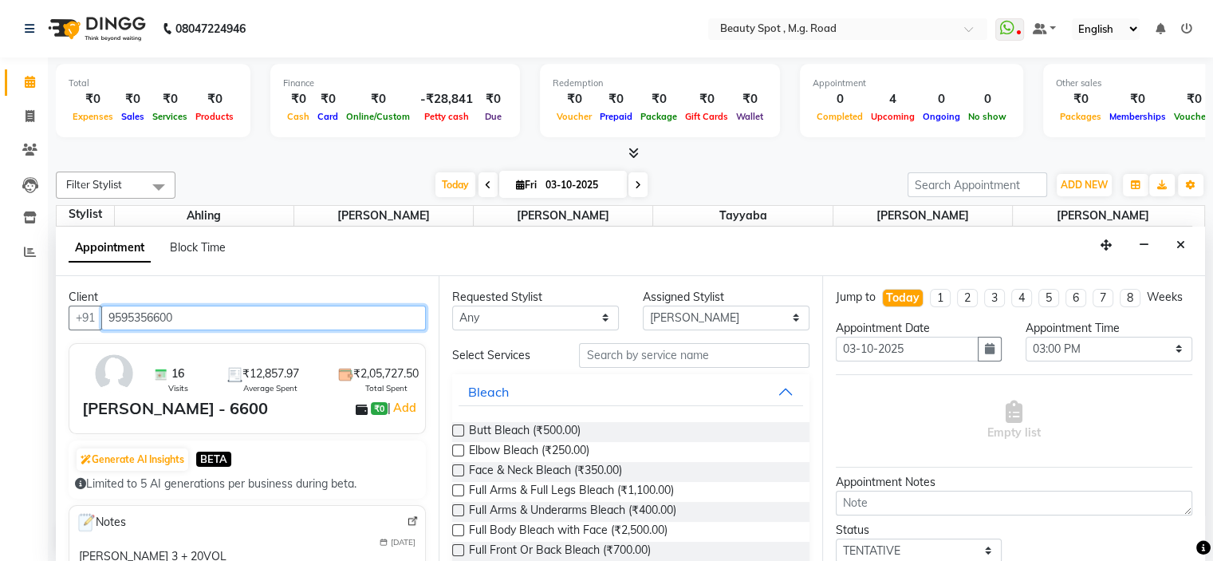
type input "9595356600"
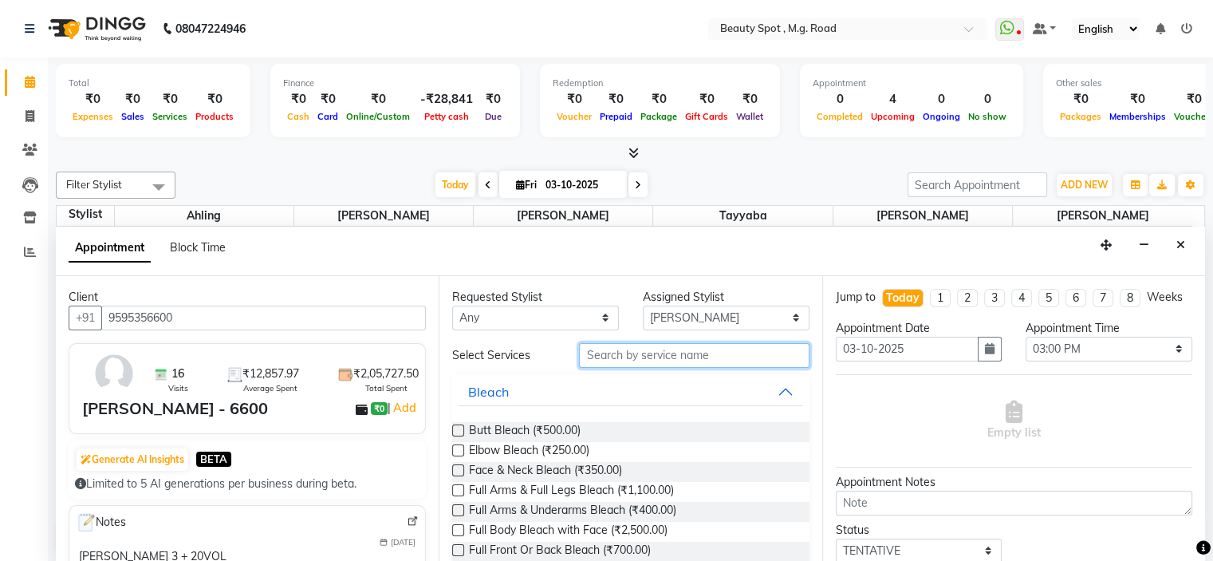
click at [625, 355] on input "text" at bounding box center [694, 355] width 230 height 25
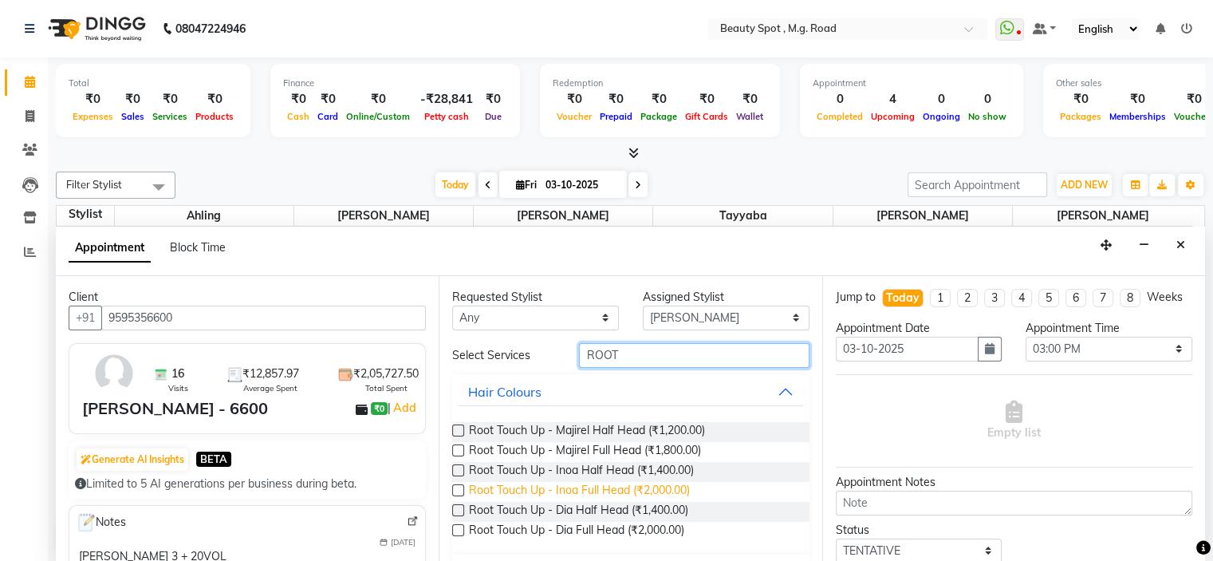
type input "ROOT"
click at [623, 488] on span "Root Touch Up - Inoa Full Head (₹2,000.00)" at bounding box center [579, 492] width 221 height 20
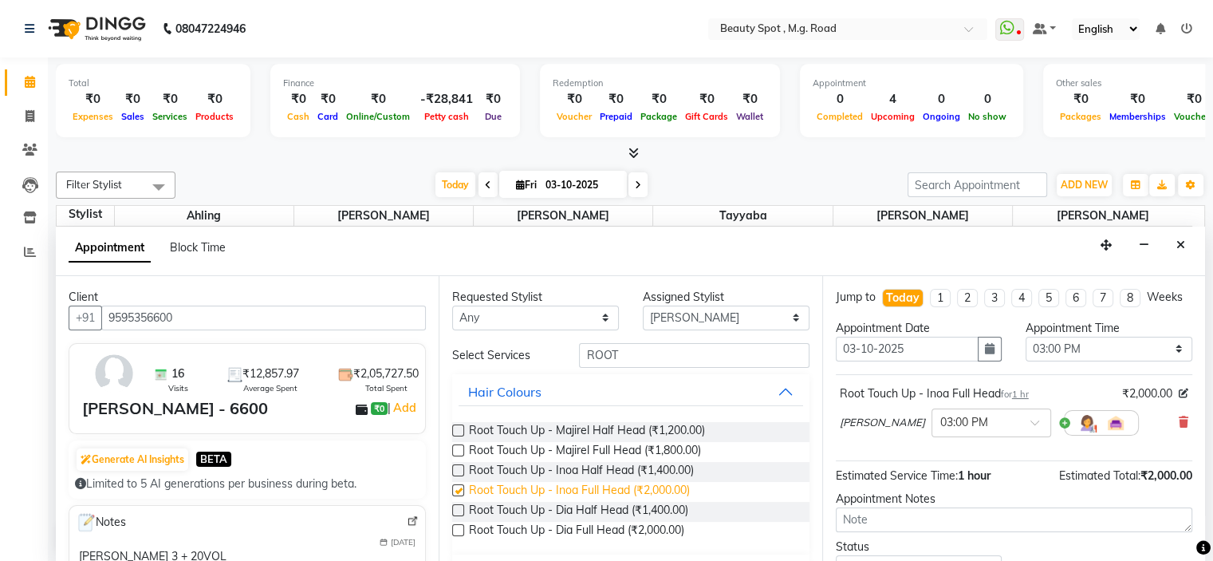
checkbox input "false"
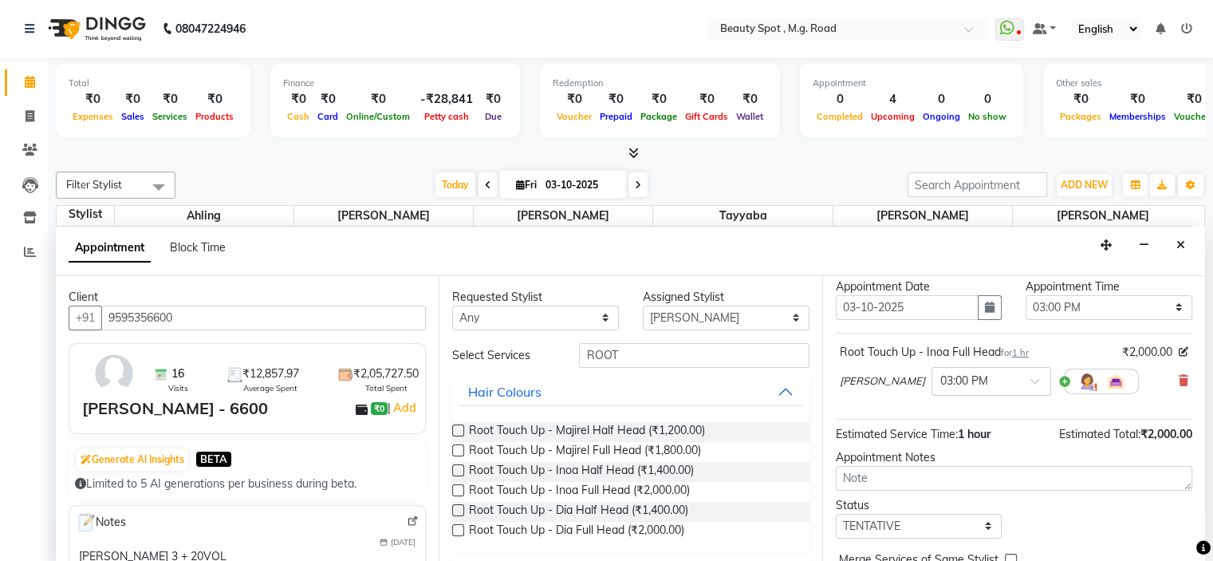
scroll to position [80, 0]
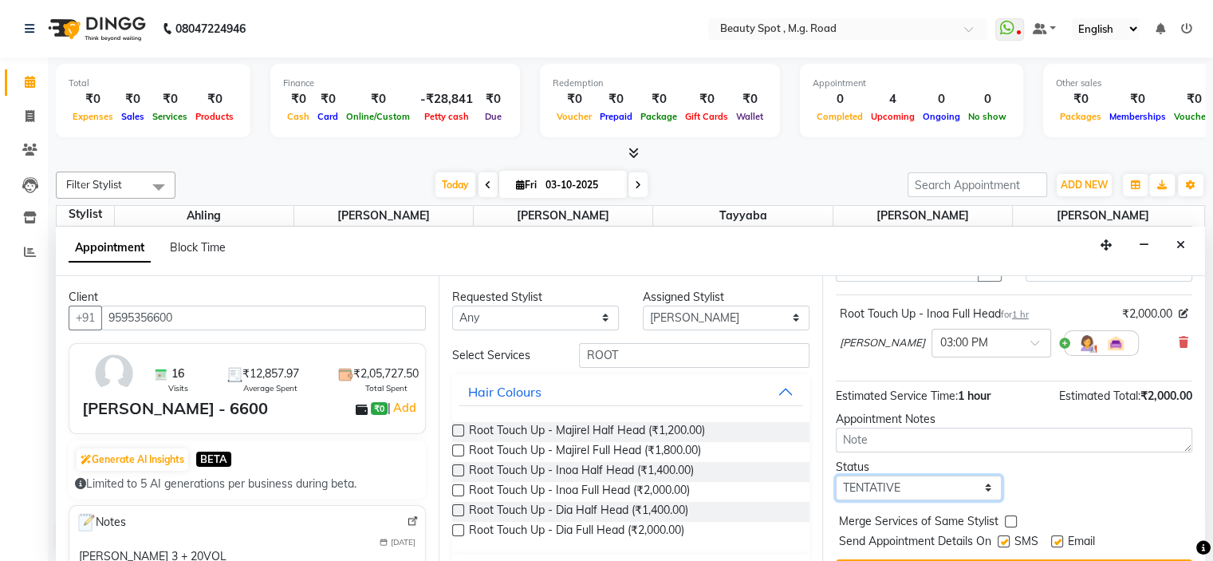
click at [878, 497] on select "Select TENTATIVE CONFIRM CHECK-IN UPCOMING" at bounding box center [919, 487] width 167 height 25
select select "confirm booking"
click at [836, 487] on select "Select TENTATIVE CONFIRM CHECK-IN UPCOMING" at bounding box center [919, 487] width 167 height 25
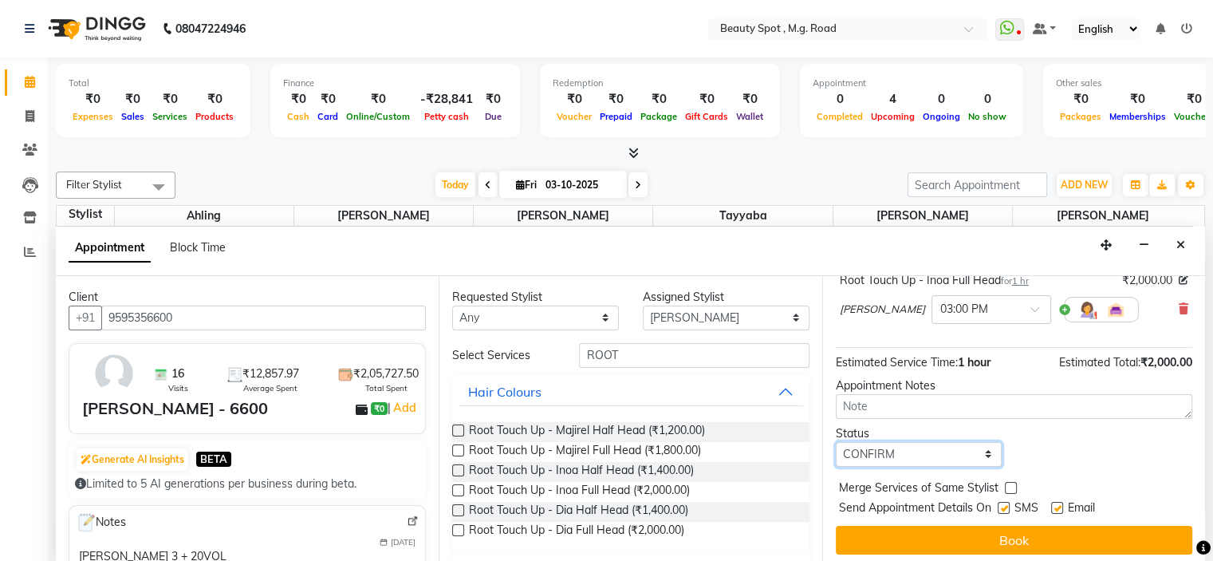
scroll to position [132, 0]
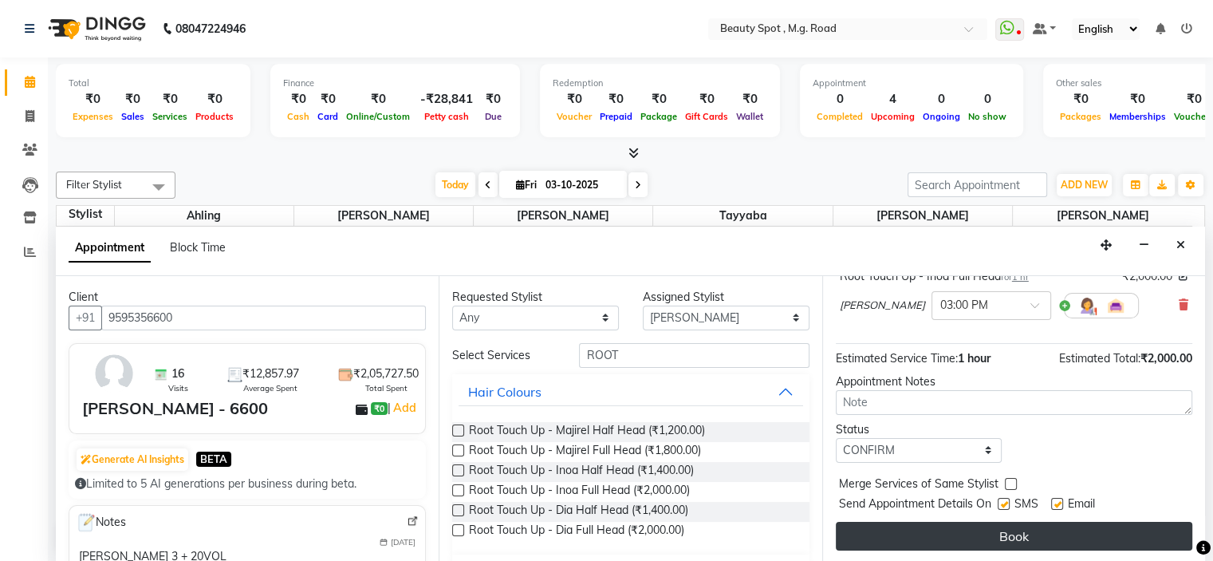
click at [877, 533] on button "Book" at bounding box center [1014, 536] width 356 height 29
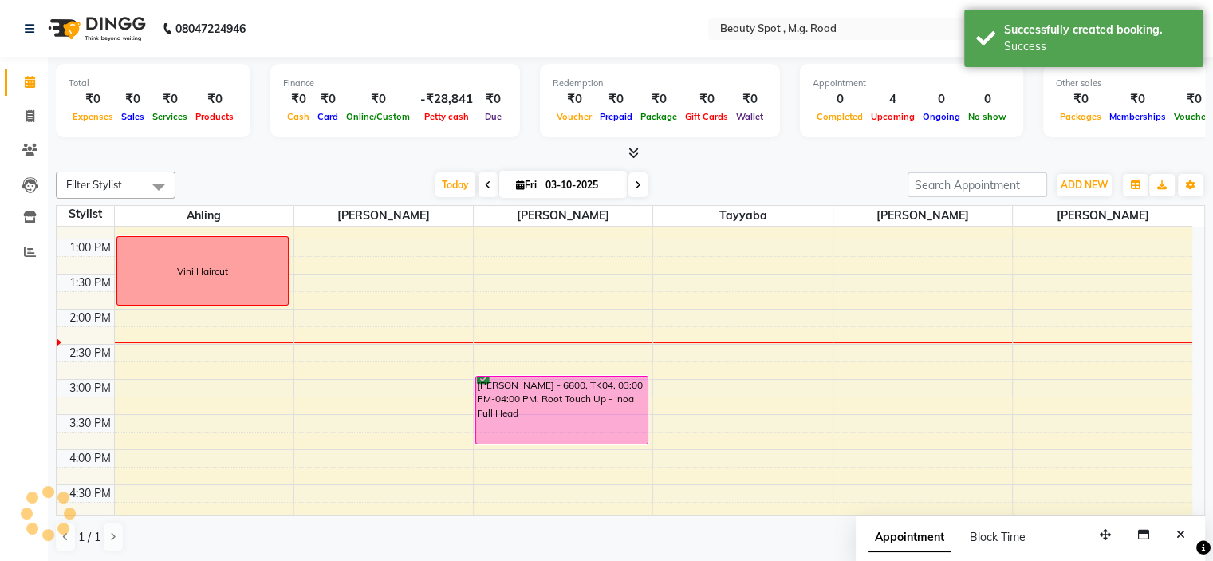
scroll to position [0, 0]
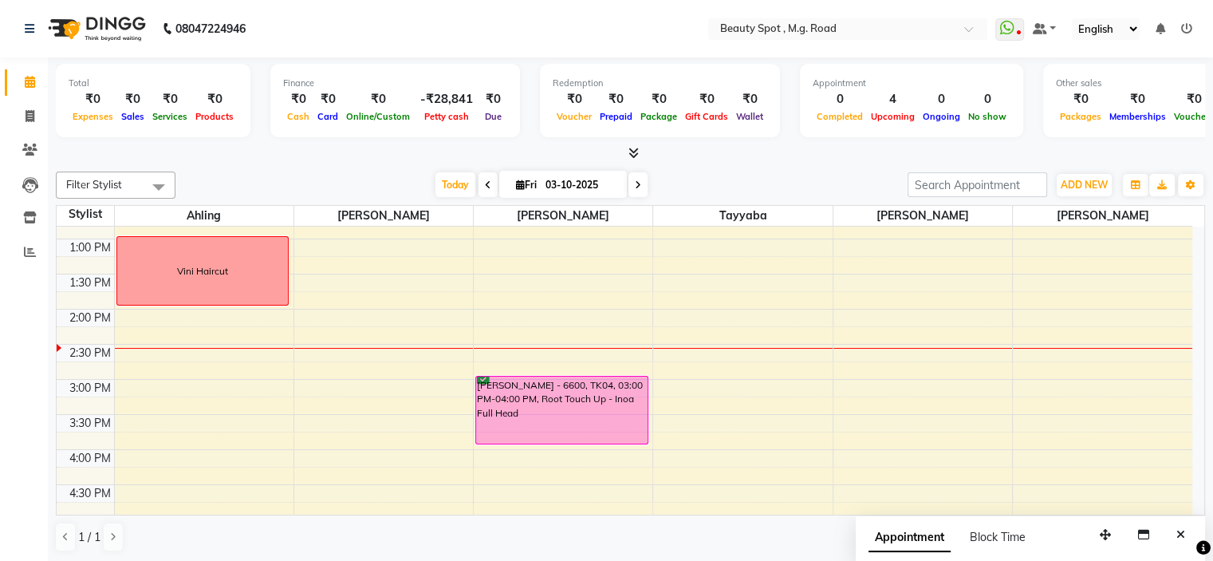
click at [637, 178] on span at bounding box center [637, 184] width 19 height 25
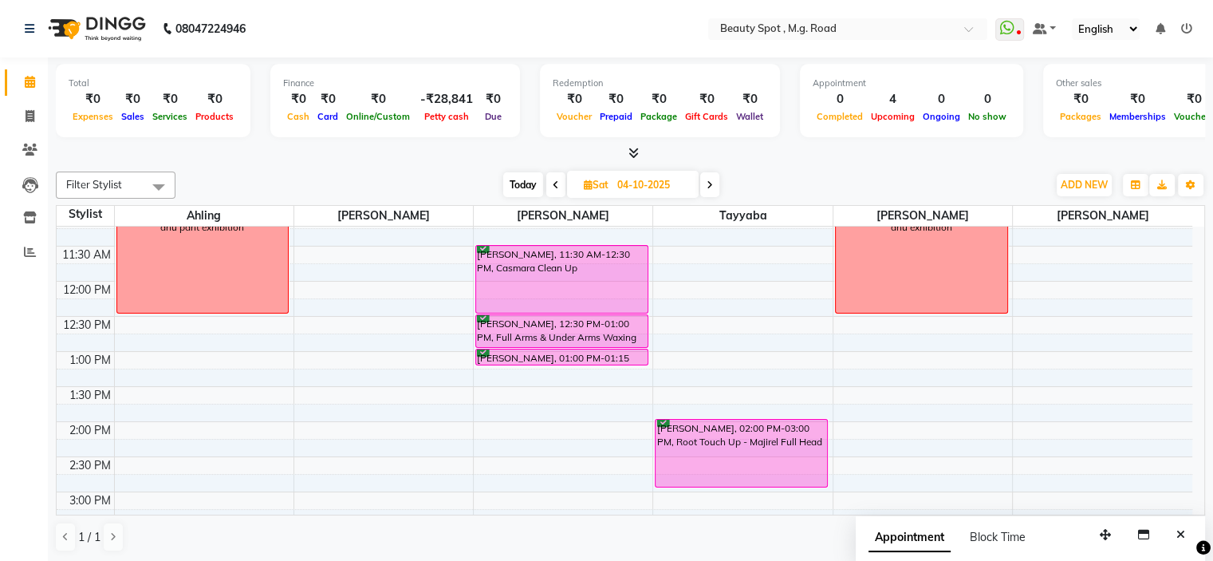
scroll to position [141, 0]
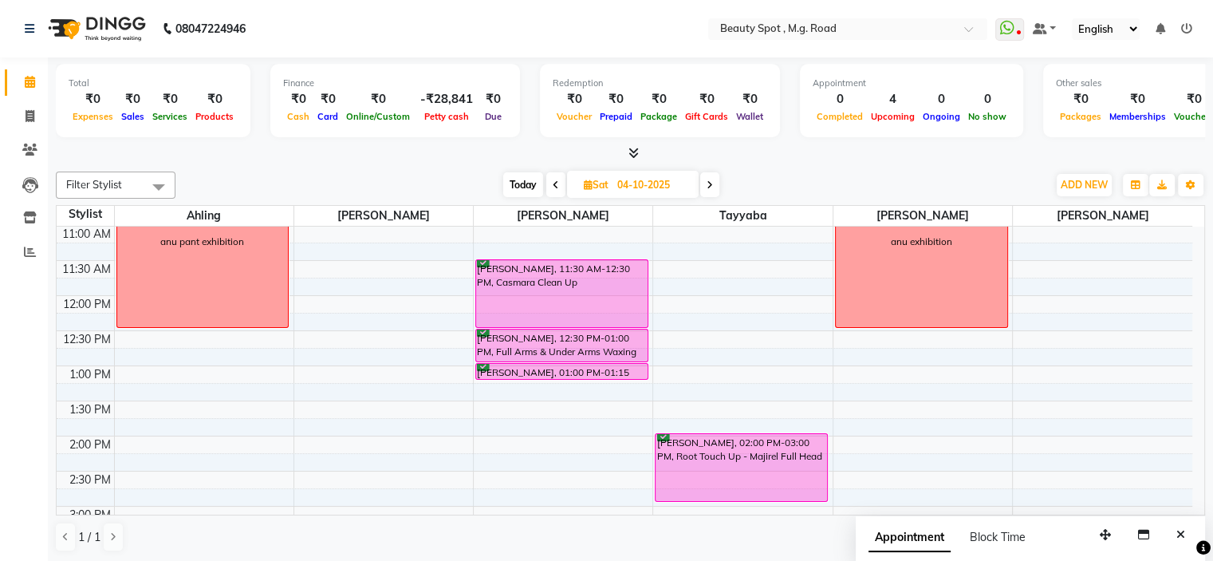
click at [716, 197] on div "Filter Stylist Select All [PERSON_NAME] [PERSON_NAME] [PERSON_NAME] [PERSON_NAM…" at bounding box center [630, 184] width 1149 height 27
click at [711, 181] on icon at bounding box center [710, 185] width 6 height 10
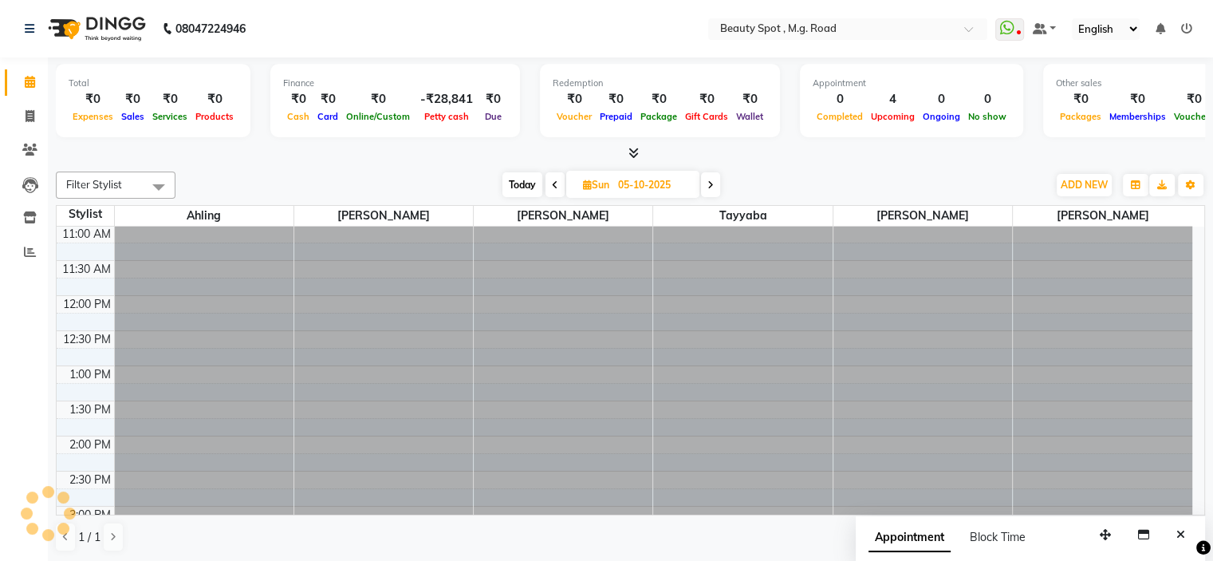
scroll to position [0, 0]
click at [526, 184] on span "Today" at bounding box center [522, 184] width 40 height 25
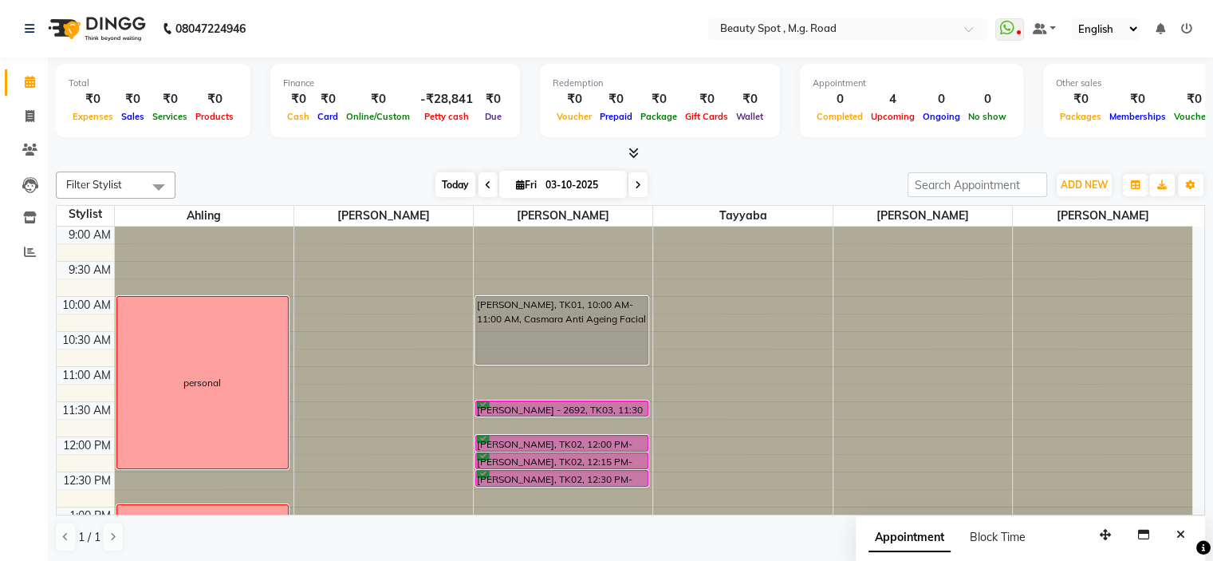
click at [459, 183] on span "Today" at bounding box center [455, 184] width 40 height 25
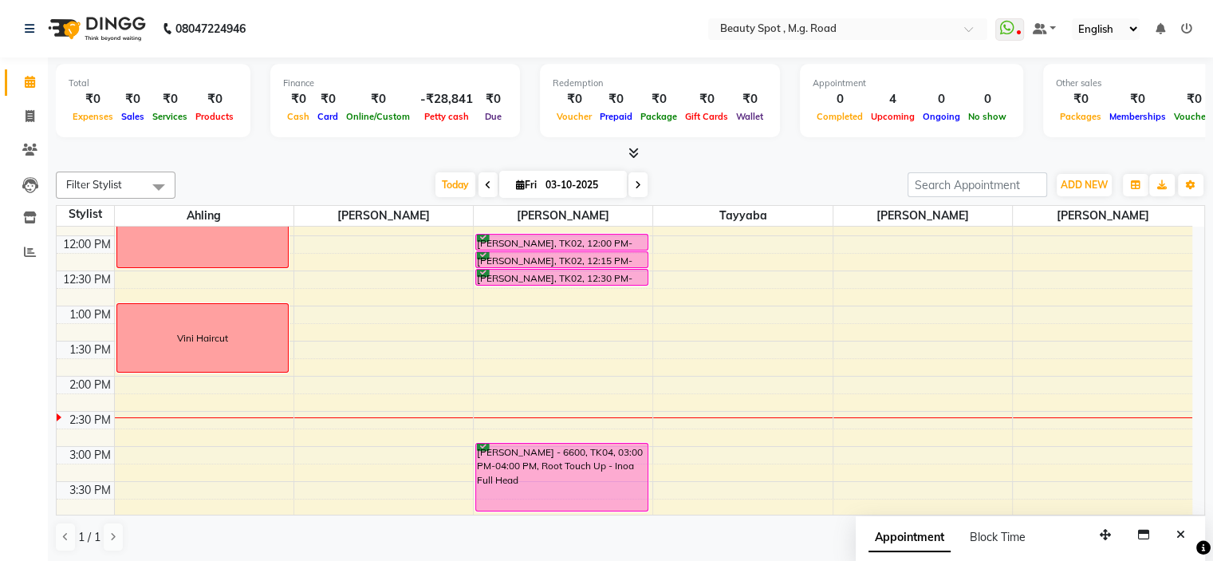
scroll to position [236, 0]
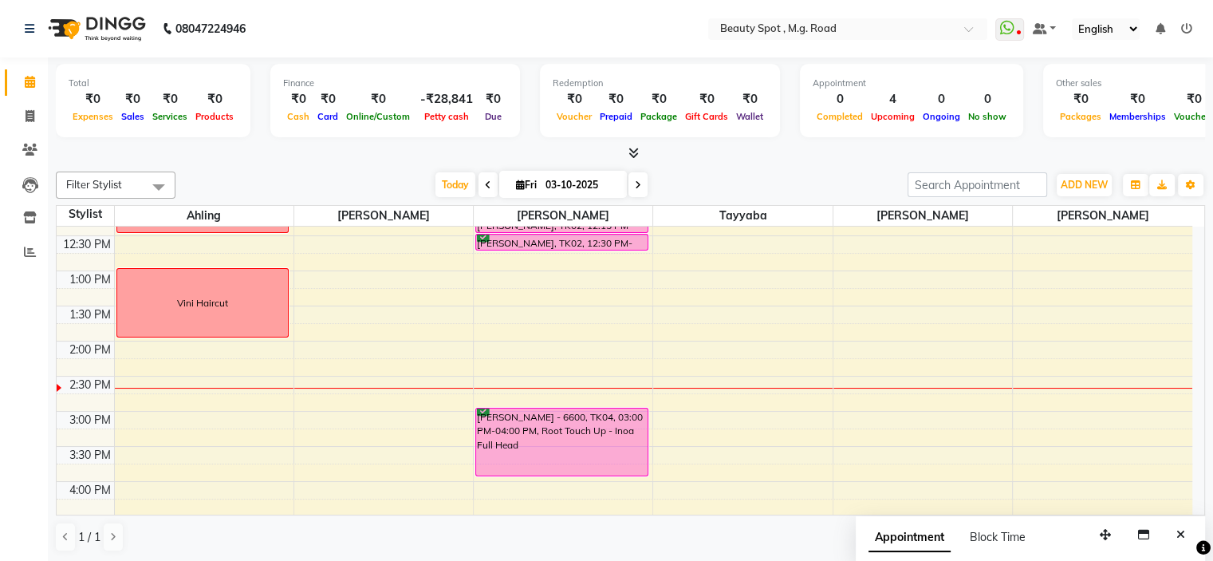
click at [641, 184] on span at bounding box center [637, 184] width 19 height 25
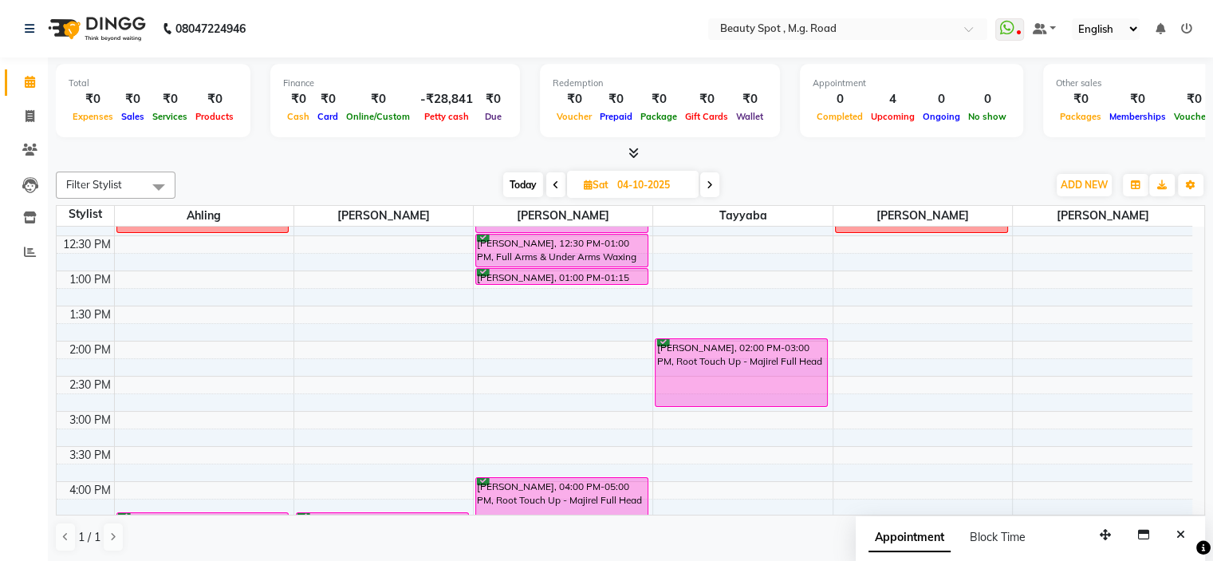
click at [711, 182] on icon at bounding box center [710, 185] width 6 height 10
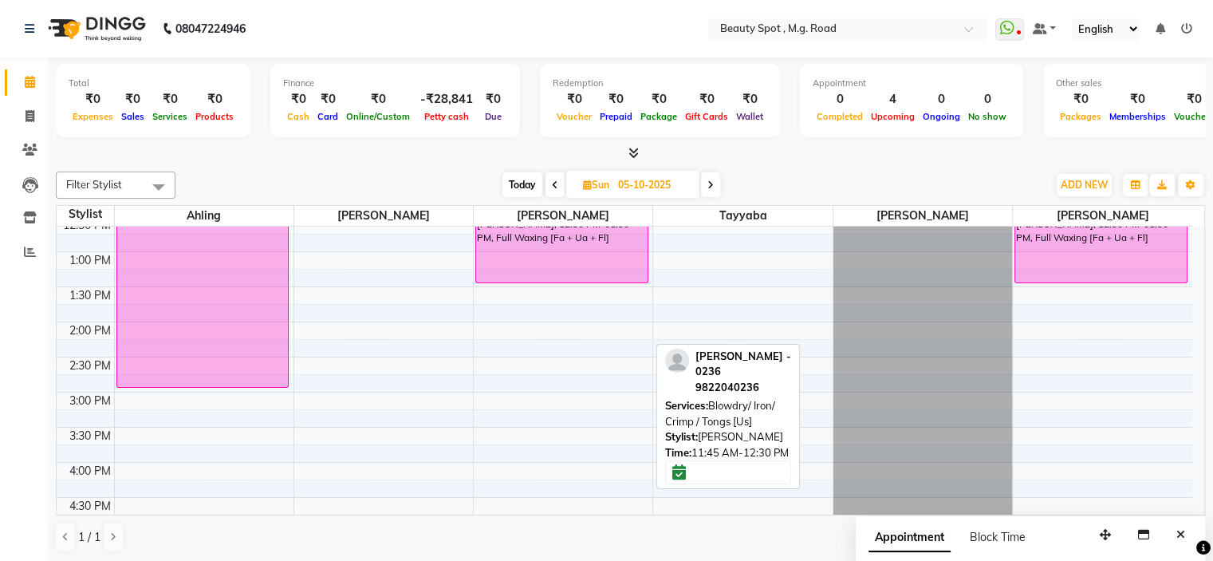
scroll to position [475, 0]
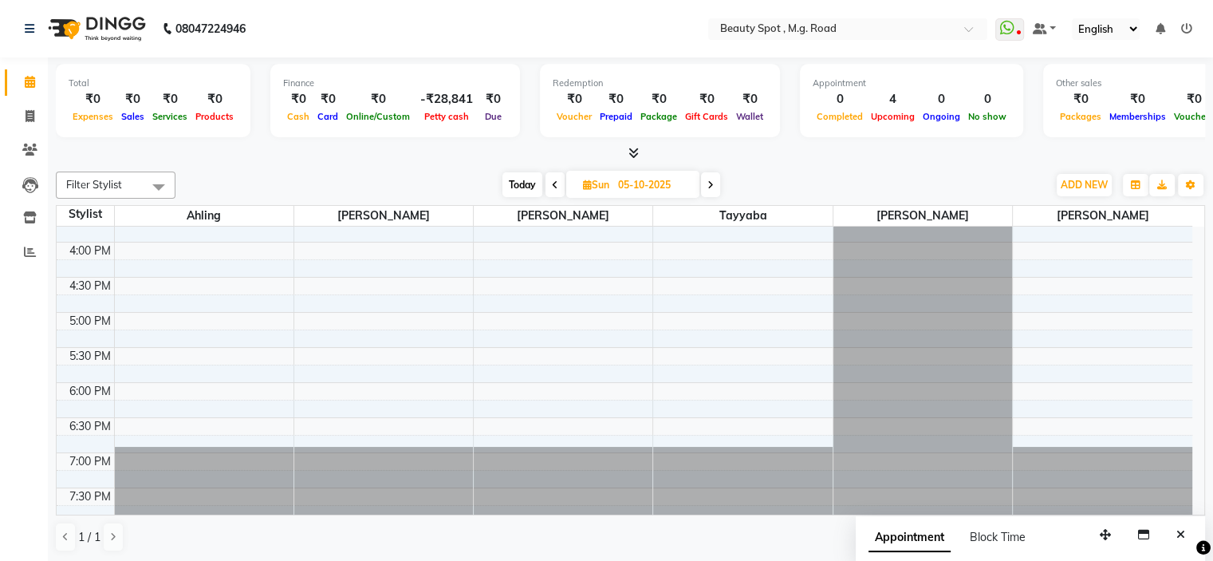
click at [527, 181] on span "Today" at bounding box center [522, 184] width 40 height 25
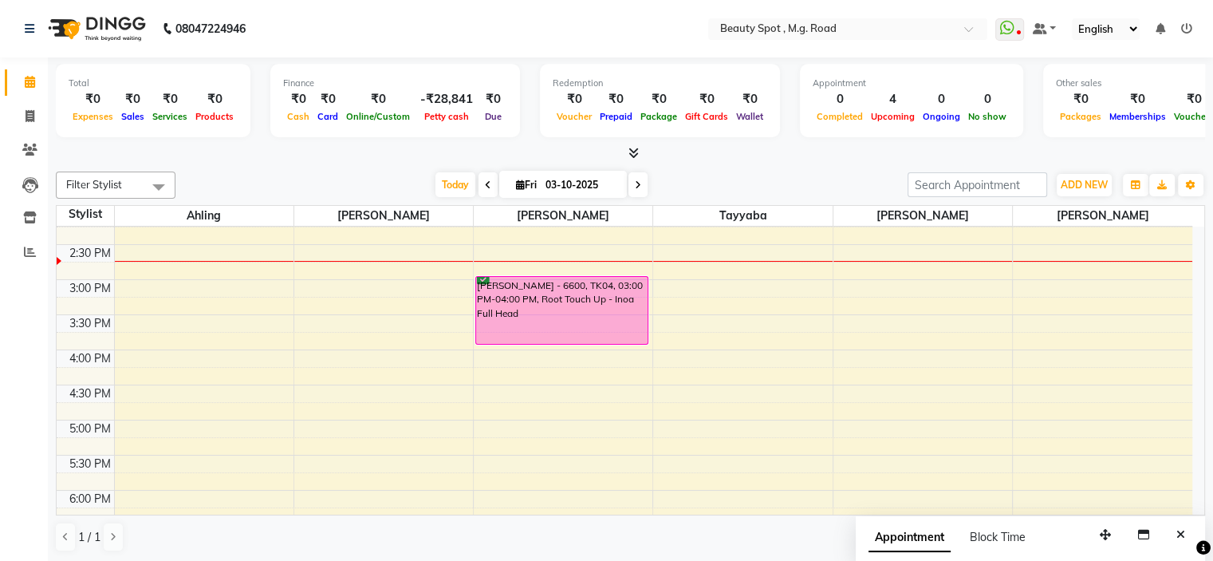
scroll to position [396, 0]
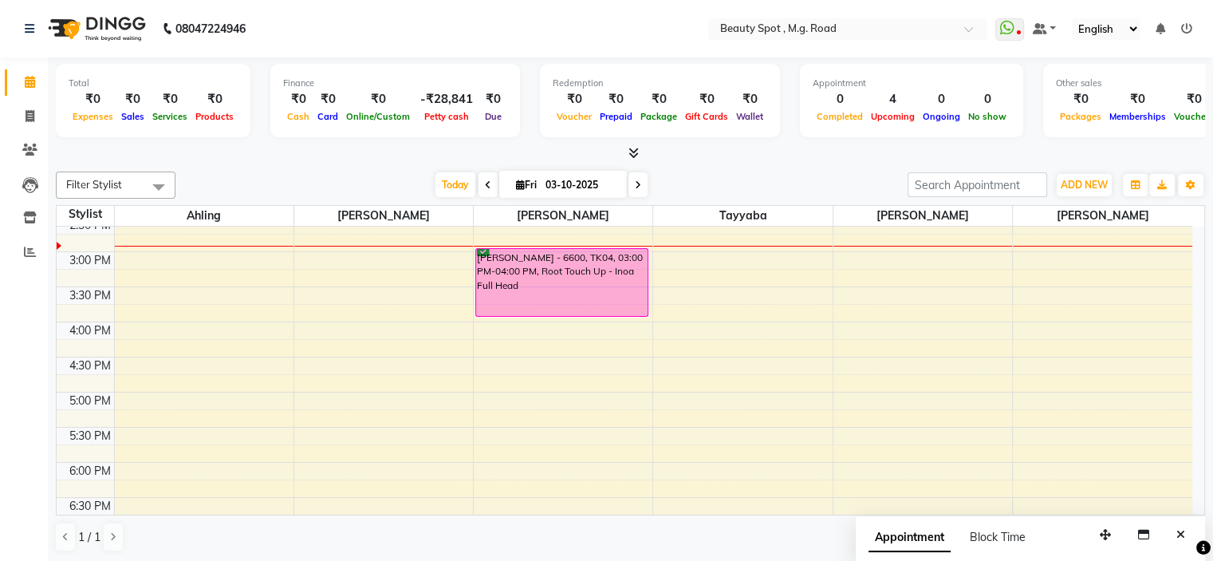
click at [642, 179] on span at bounding box center [637, 184] width 19 height 25
type input "04-10-2025"
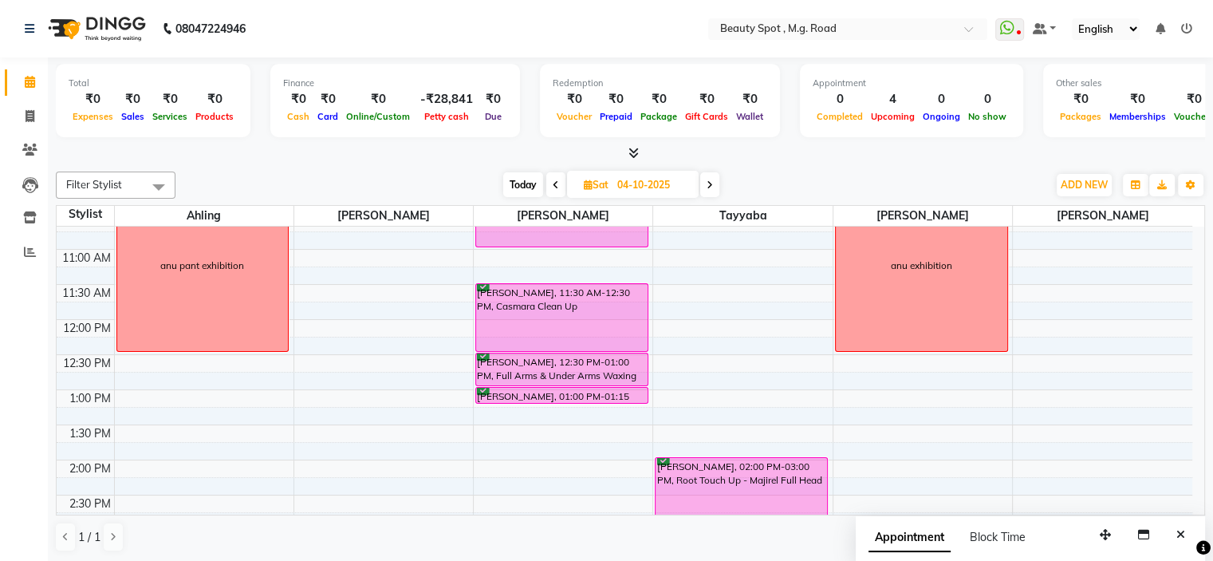
scroll to position [29, 0]
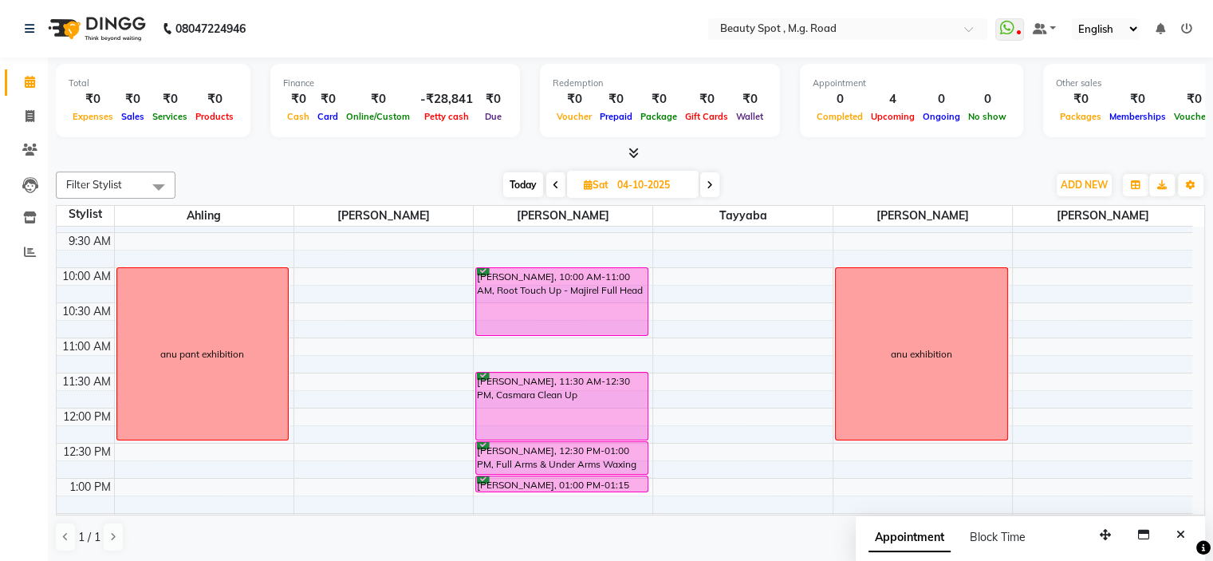
click at [1188, 23] on icon at bounding box center [1186, 28] width 11 height 11
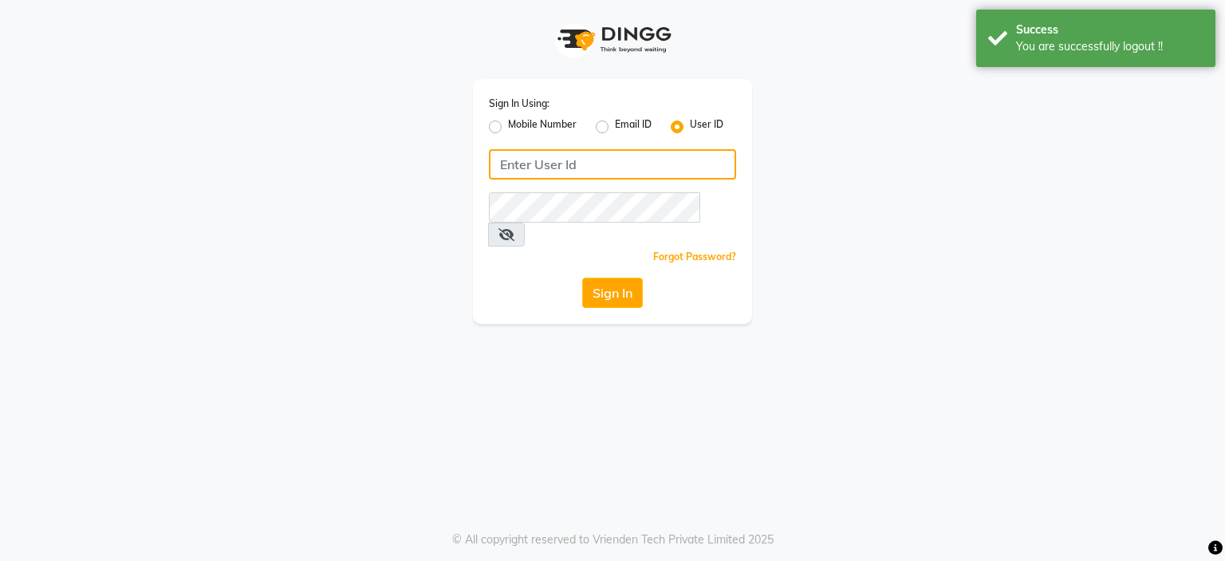
click at [648, 168] on input "Username" at bounding box center [612, 164] width 247 height 30
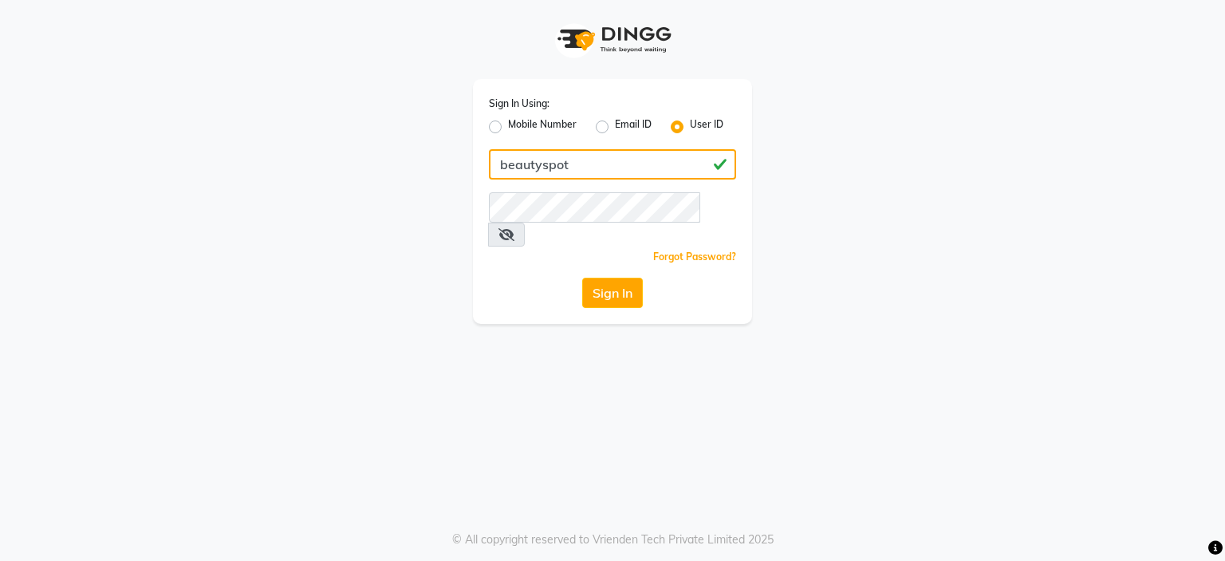
type input "beautyspot"
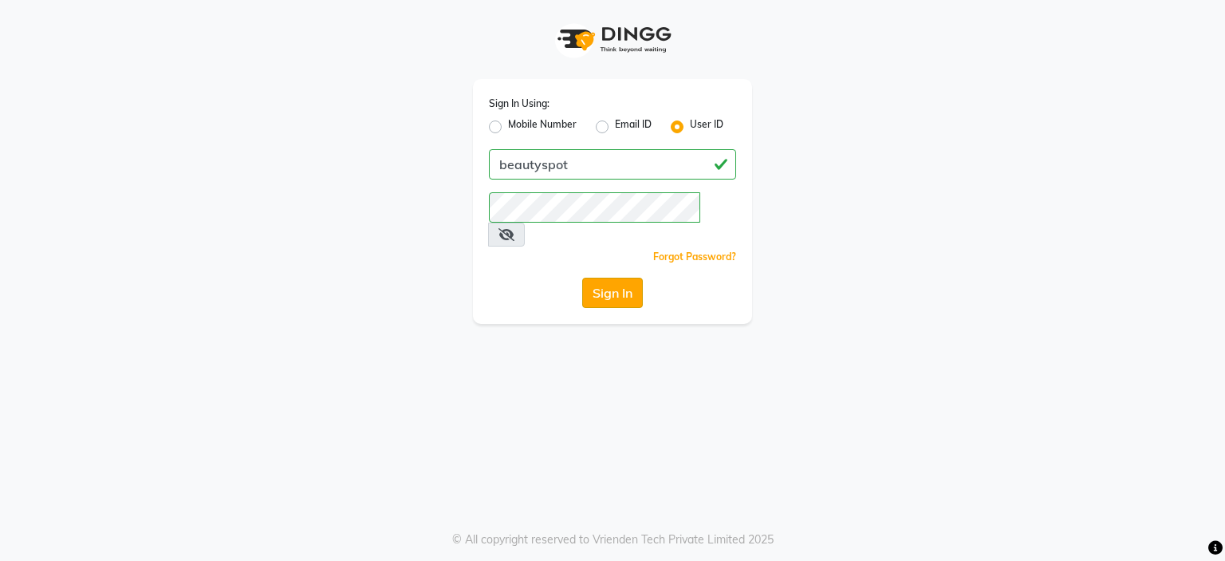
click at [596, 278] on button "Sign In" at bounding box center [612, 293] width 61 height 30
